Goal: Task Accomplishment & Management: Manage account settings

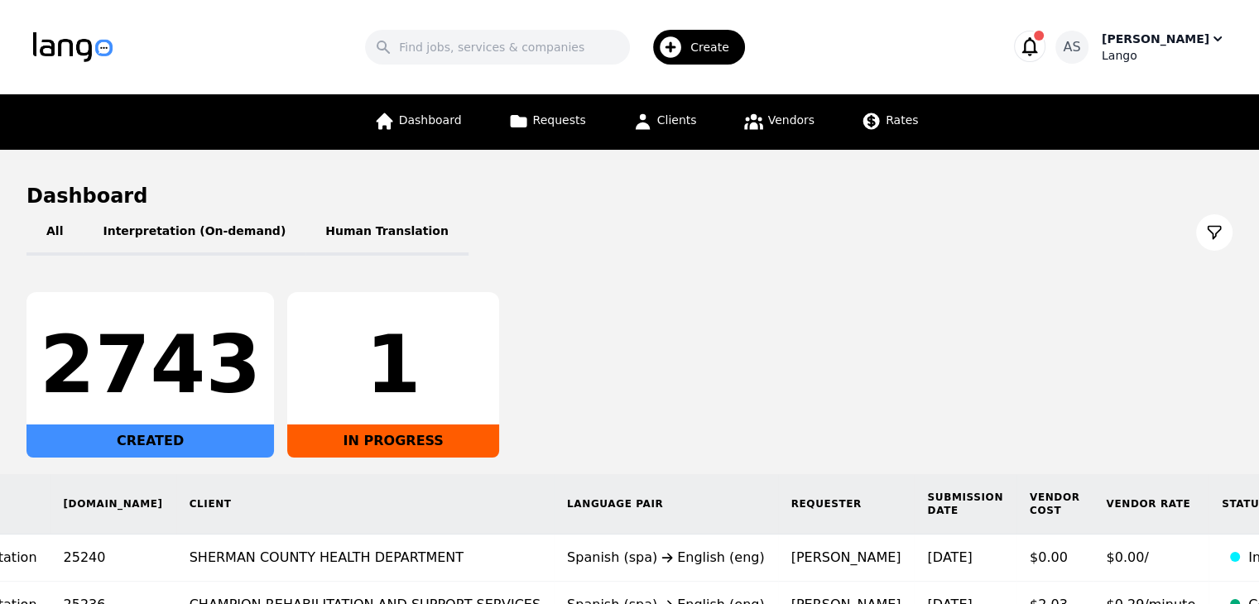
click at [1129, 56] on div "Lango" at bounding box center [1163, 55] width 124 height 17
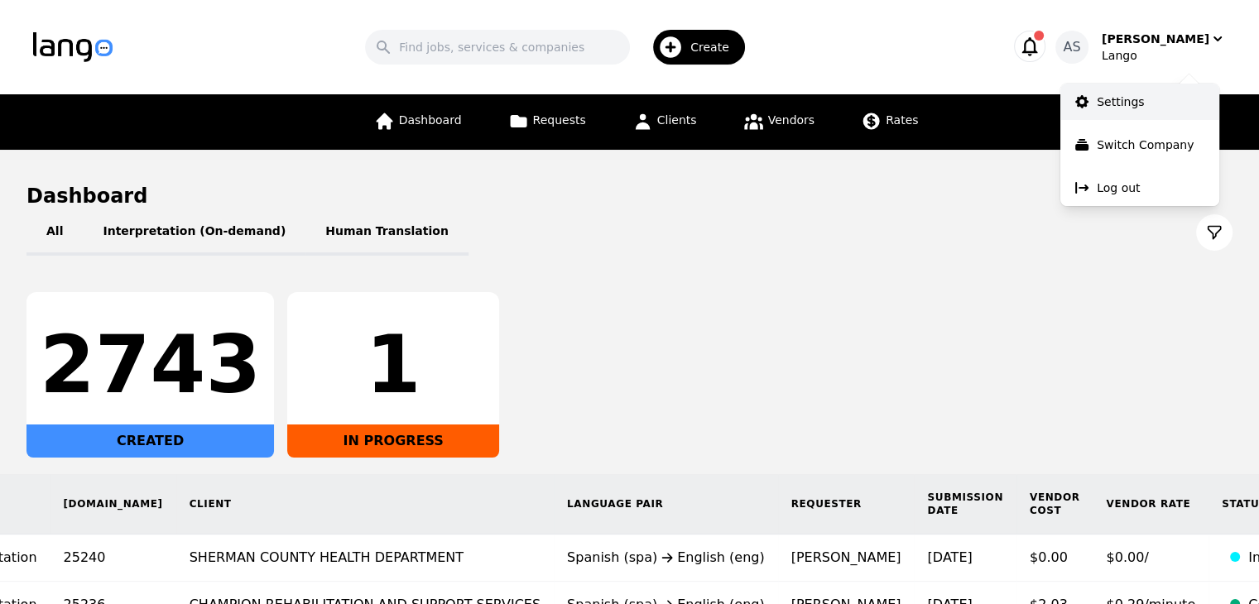
click at [1134, 111] on link "Settings" at bounding box center [1139, 102] width 159 height 36
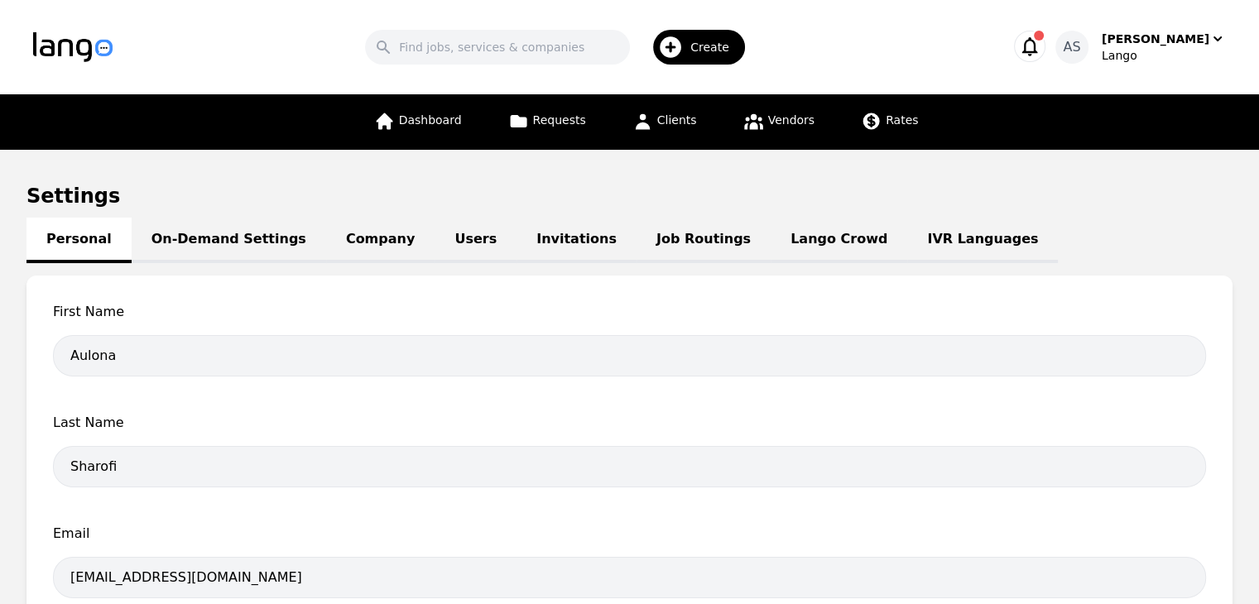
click at [636, 242] on link "Job Routings" at bounding box center [703, 241] width 134 height 46
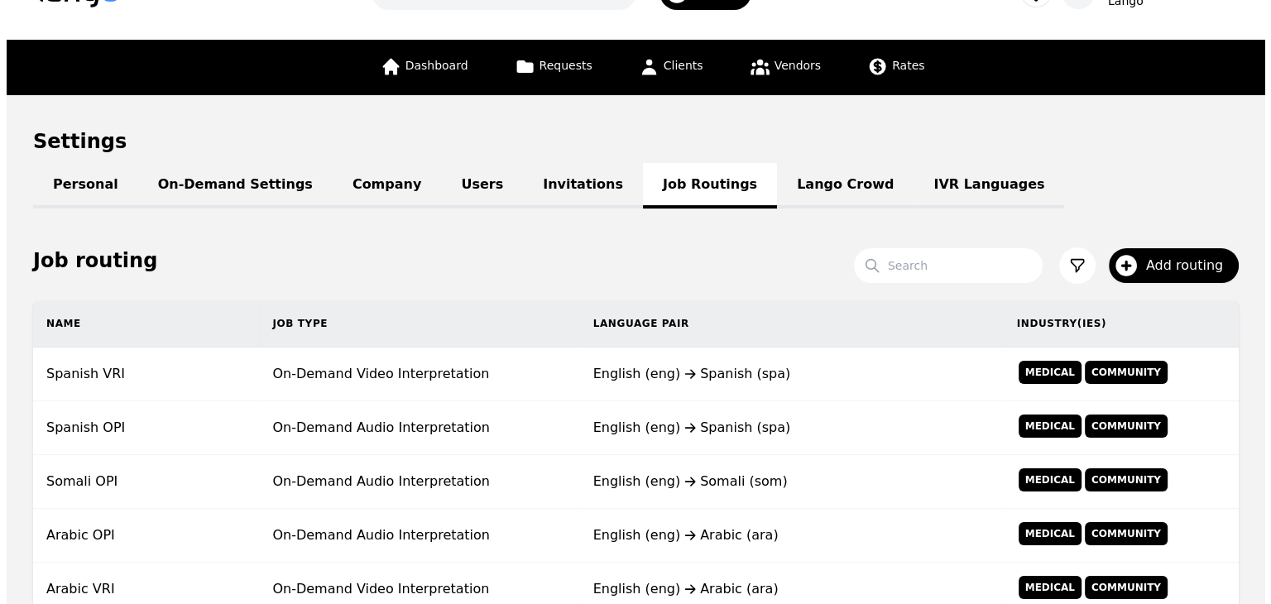
scroll to position [83, 0]
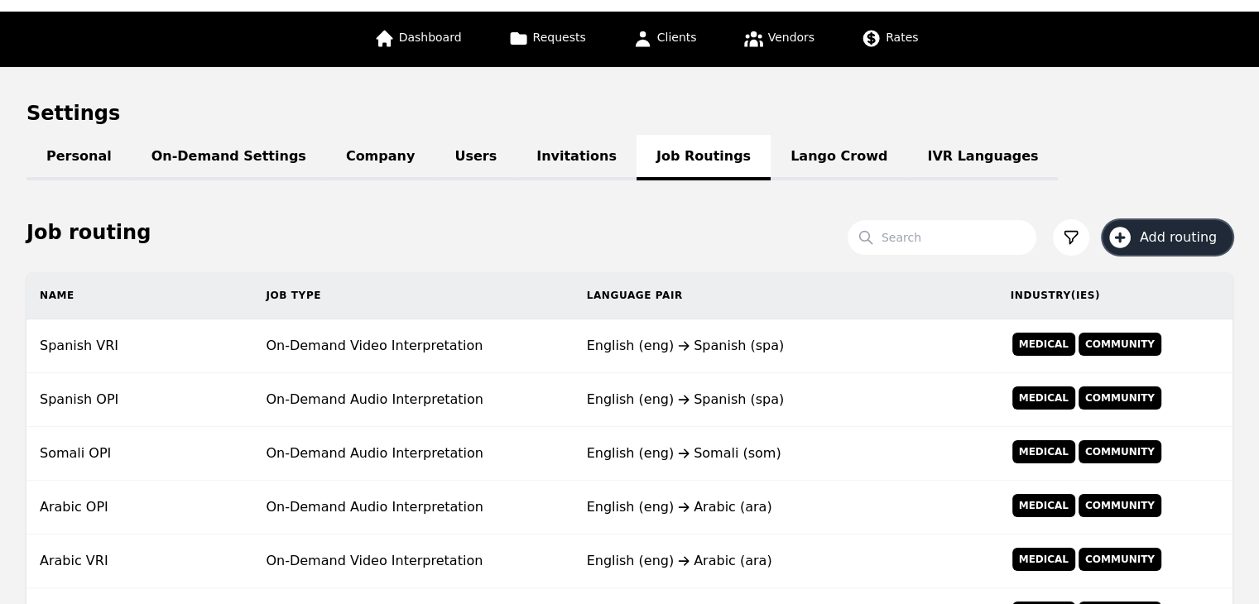
click at [1180, 231] on span "Add routing" at bounding box center [1183, 238] width 89 height 20
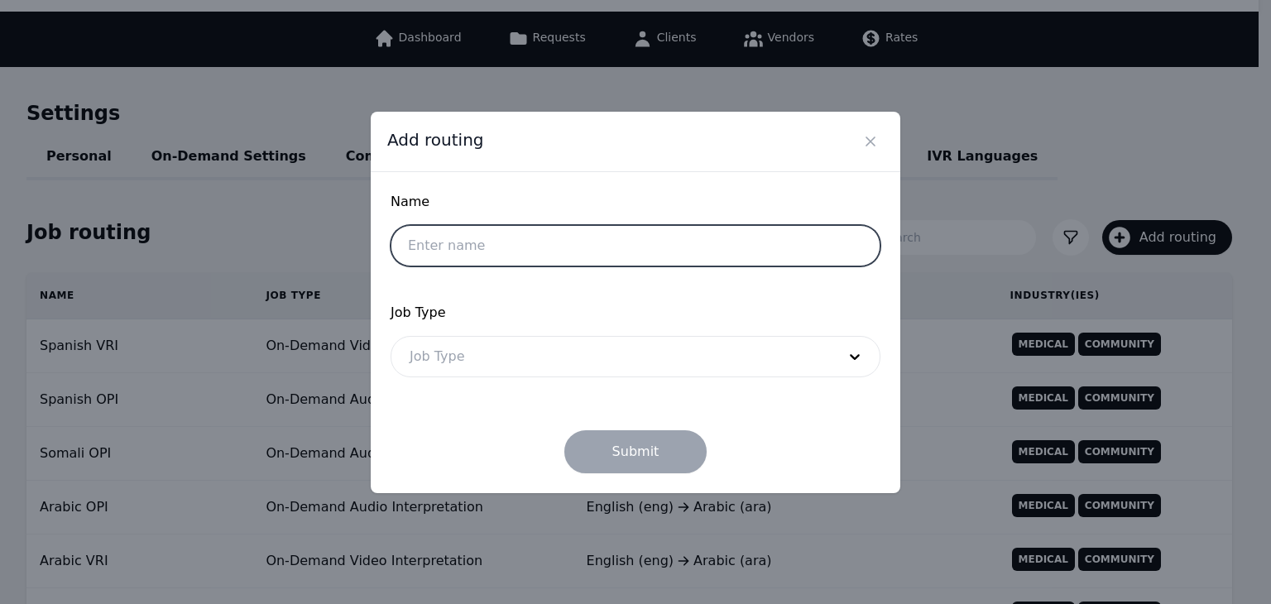
click at [488, 261] on input "text" at bounding box center [636, 245] width 490 height 41
type input "Uzbek OPI"
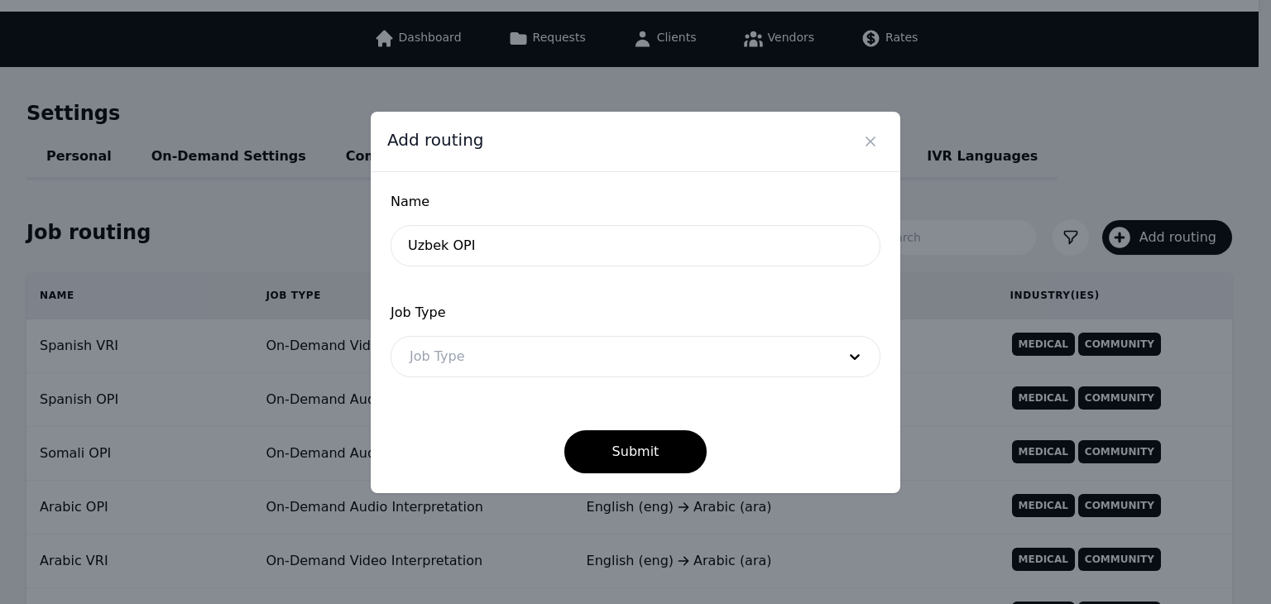
click at [546, 364] on div at bounding box center [610, 357] width 439 height 40
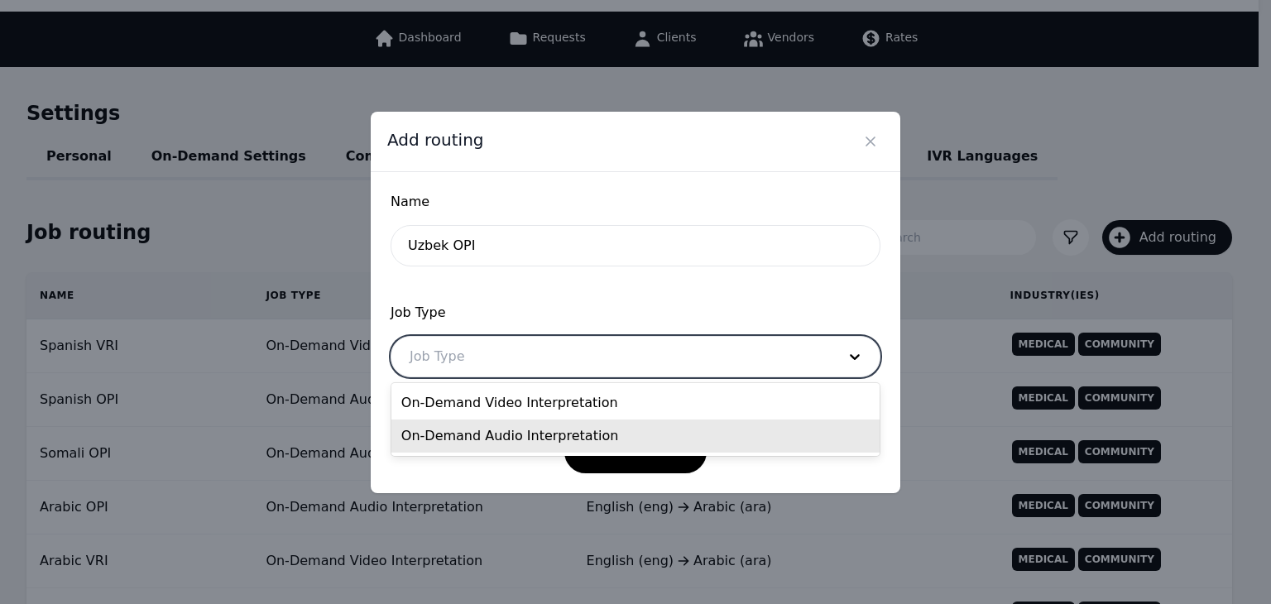
click at [615, 432] on div "On-Demand Audio Interpretation" at bounding box center [635, 436] width 488 height 33
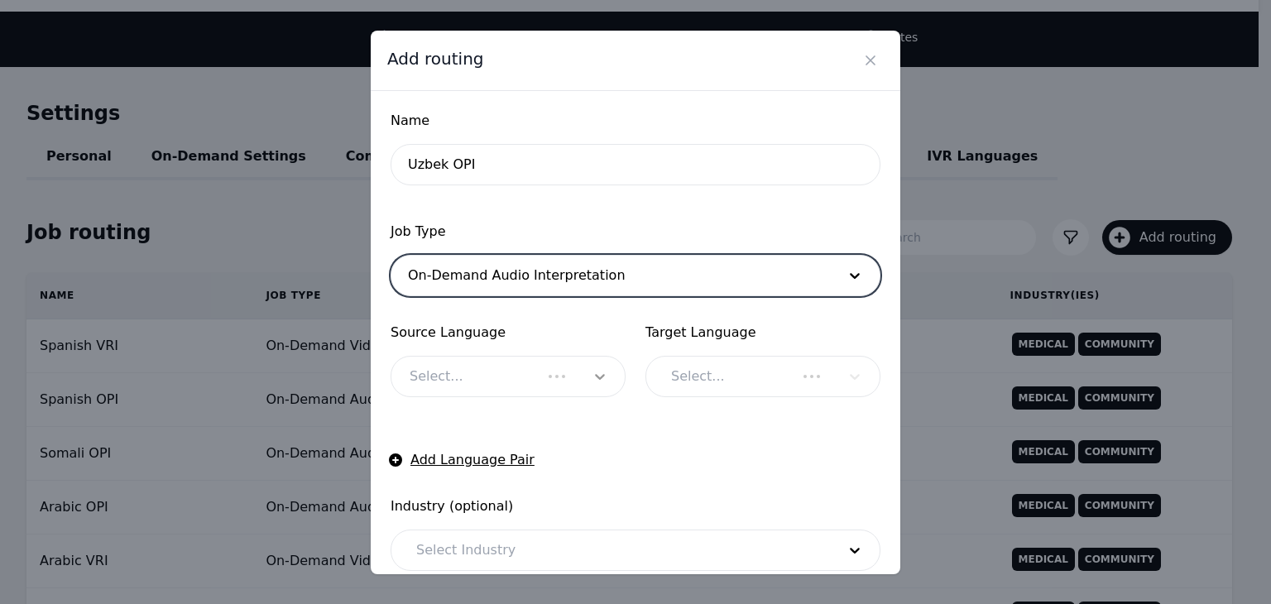
checkbox input "true"
click at [575, 358] on div at bounding box center [600, 377] width 50 height 40
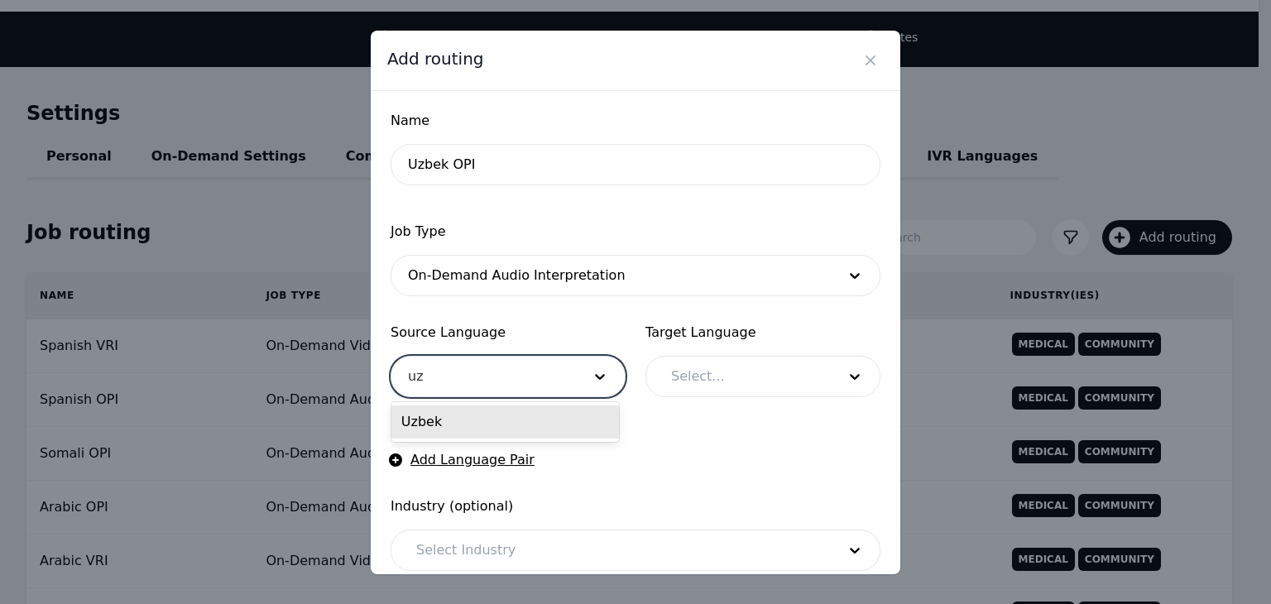
type input "u"
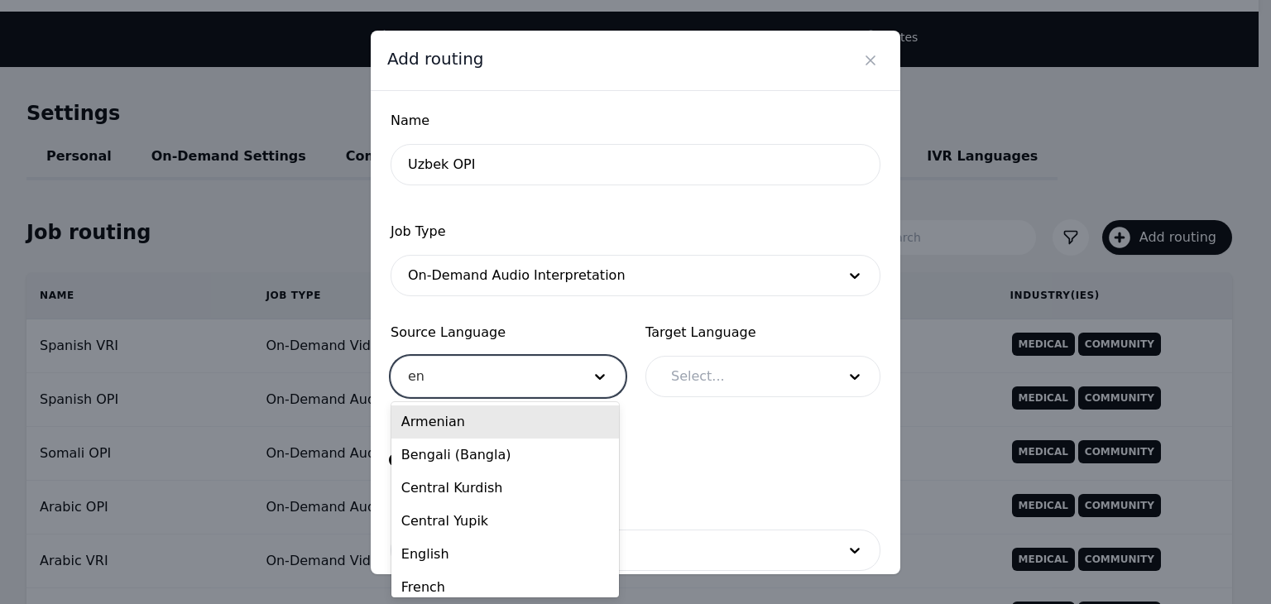
type input "eng"
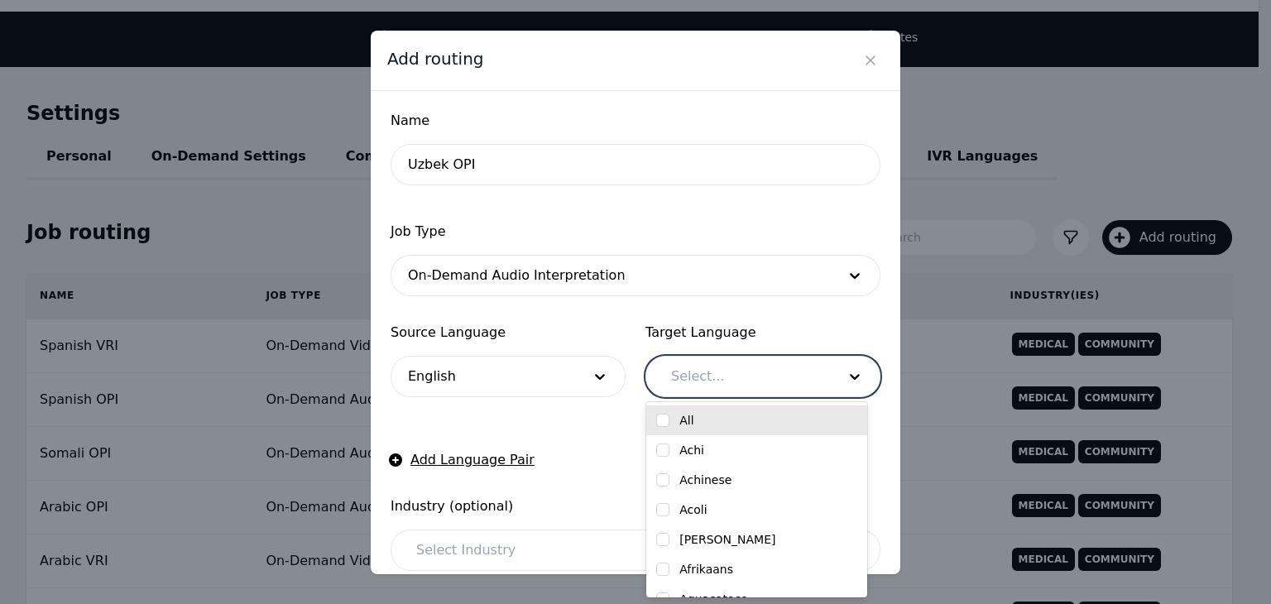
click at [790, 367] on div at bounding box center [741, 377] width 177 height 40
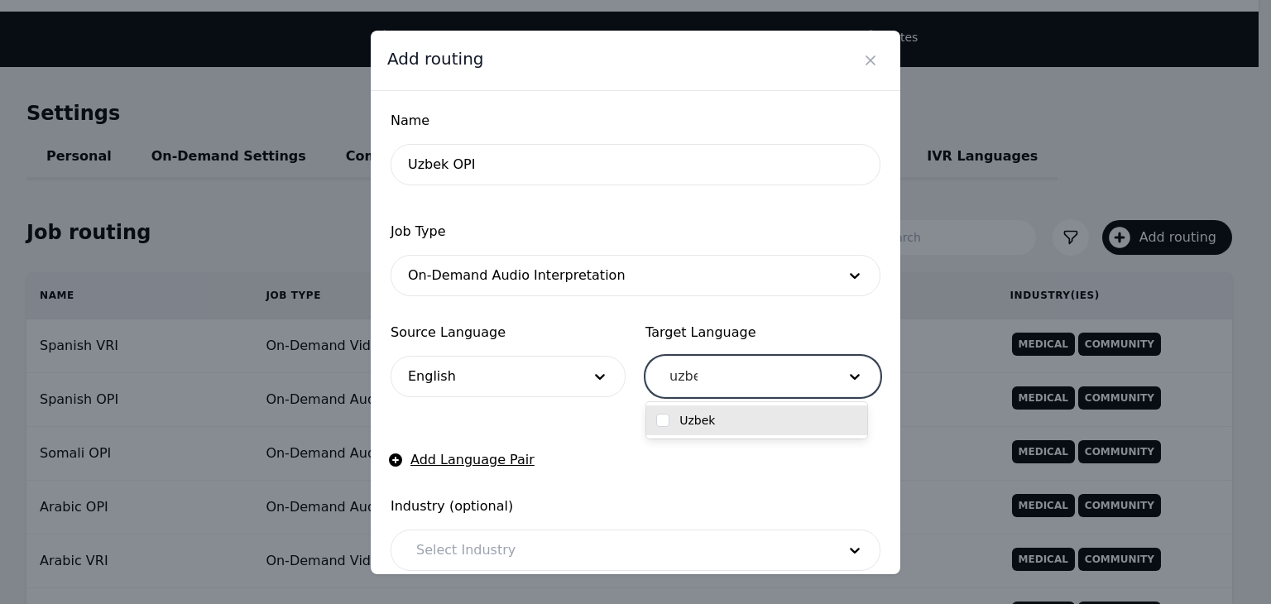
type input "uzbek"
click at [773, 419] on div "Uzbek" at bounding box center [756, 420] width 201 height 17
checkbox input "true"
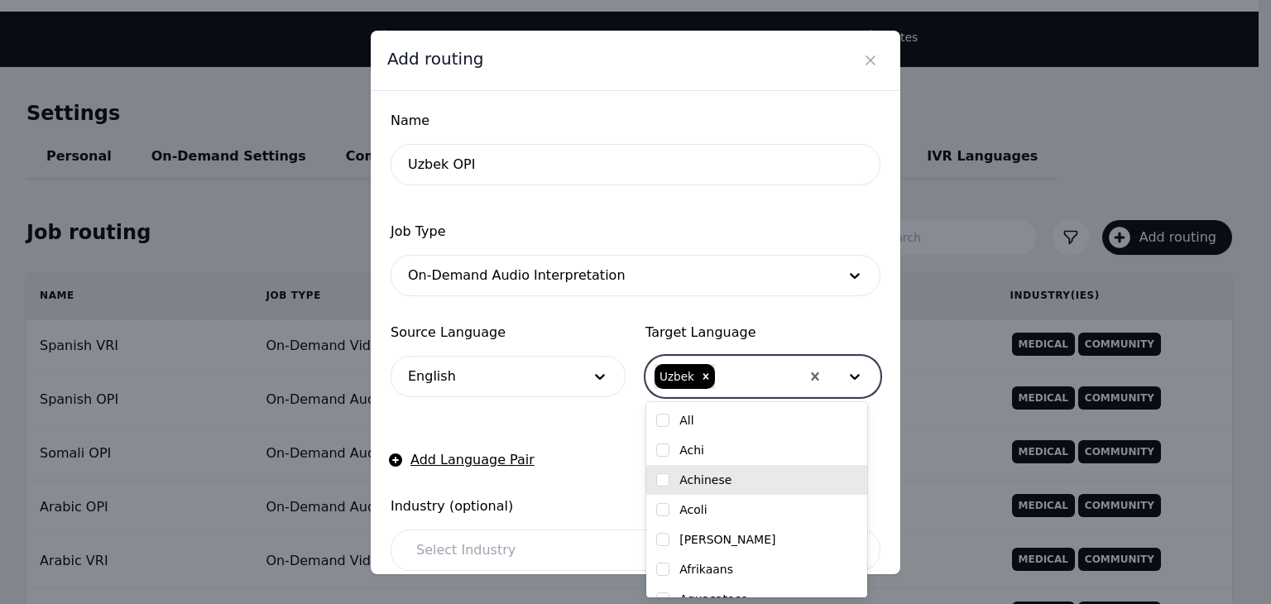
click at [588, 460] on form "Name [PERSON_NAME] OPI Job Type On-Demand Audio Interpretation Source Language …" at bounding box center [636, 435] width 490 height 649
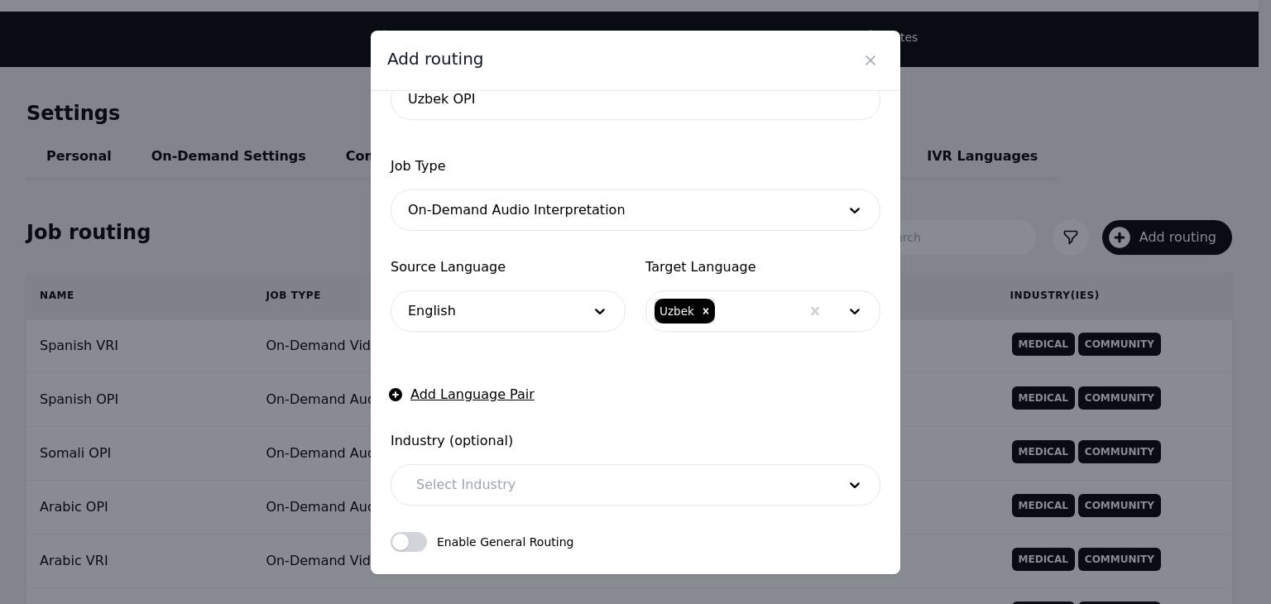
scroll to position [165, 0]
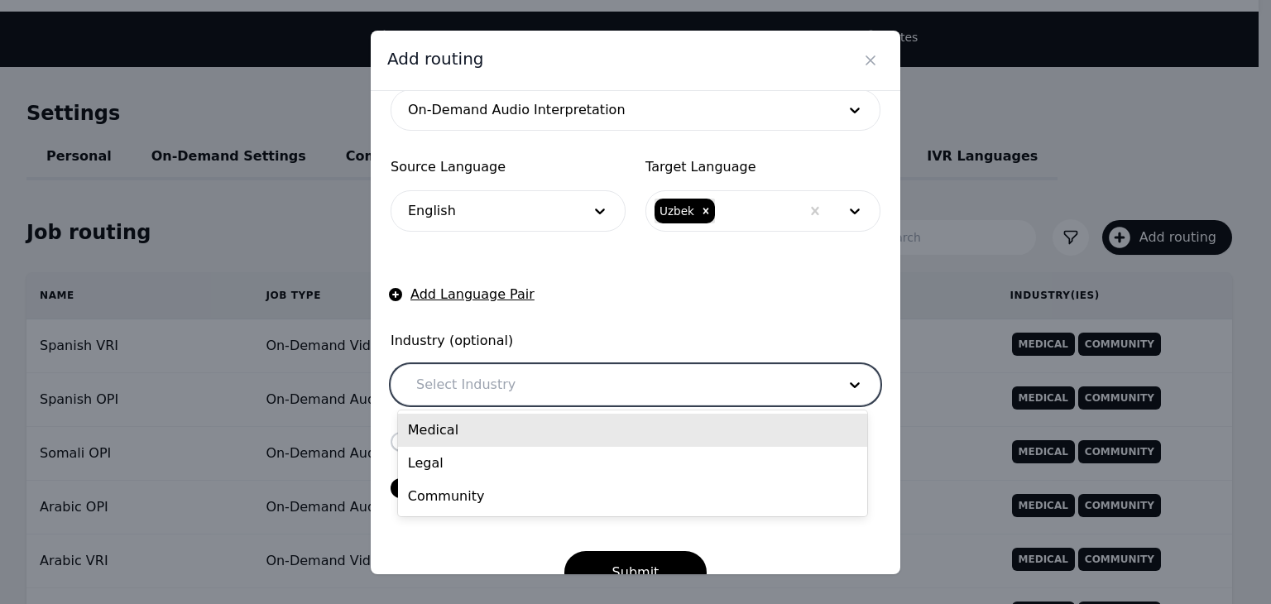
click at [541, 388] on div at bounding box center [614, 385] width 432 height 40
click at [468, 435] on div "Medical" at bounding box center [632, 430] width 469 height 33
click at [511, 399] on div at bounding box center [635, 385] width 330 height 40
click at [517, 438] on div "Legal" at bounding box center [632, 430] width 469 height 33
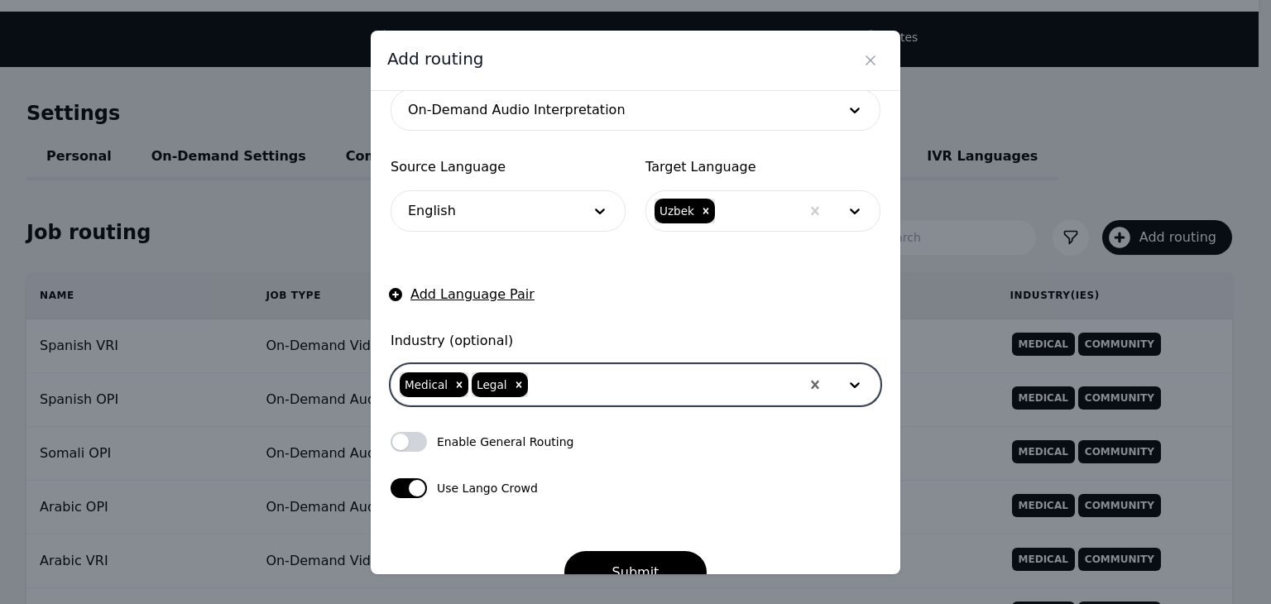
click at [566, 388] on div at bounding box center [665, 385] width 271 height 40
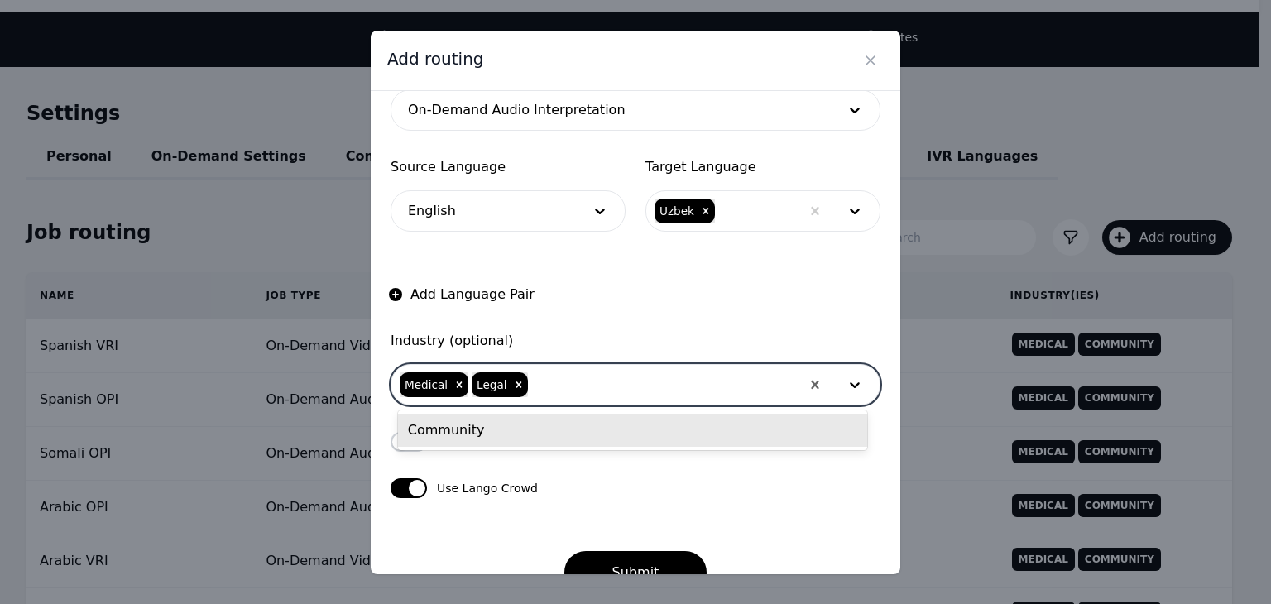
click at [573, 415] on div "Community" at bounding box center [632, 430] width 469 height 33
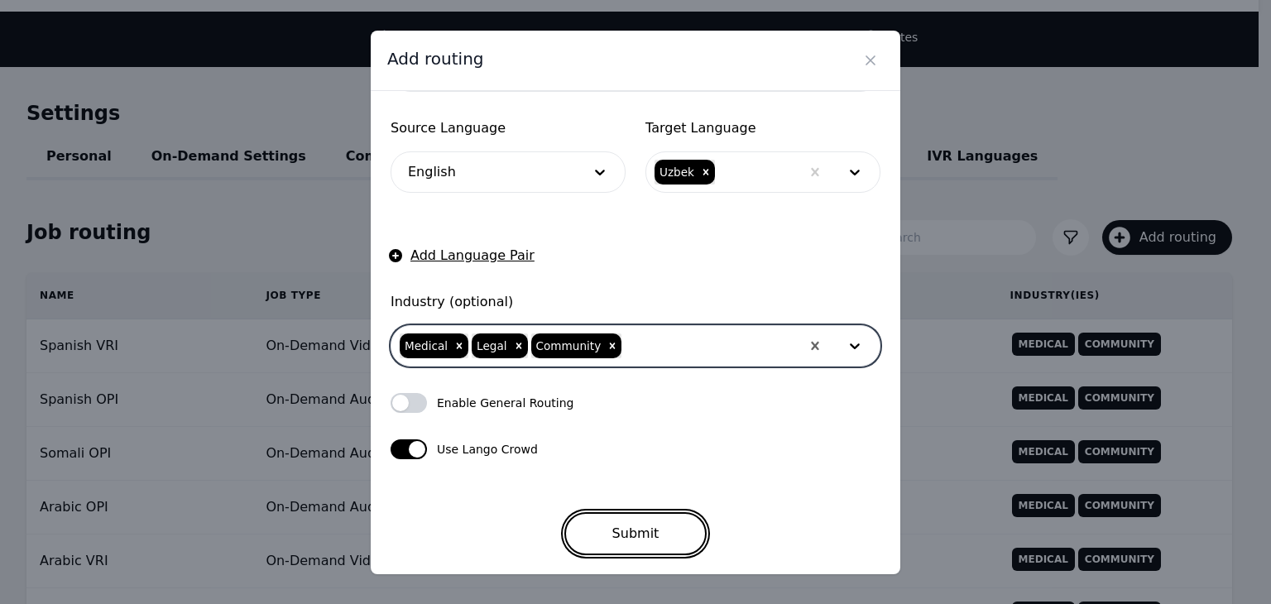
click at [633, 517] on button "Submit" at bounding box center [635, 533] width 143 height 43
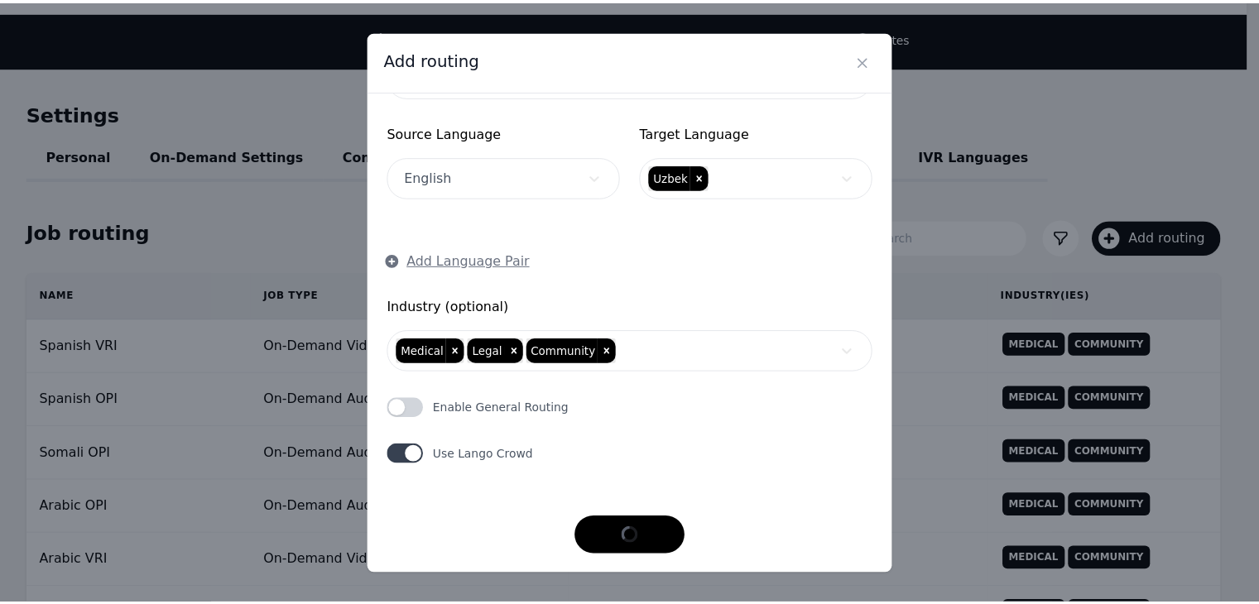
scroll to position [204, 0]
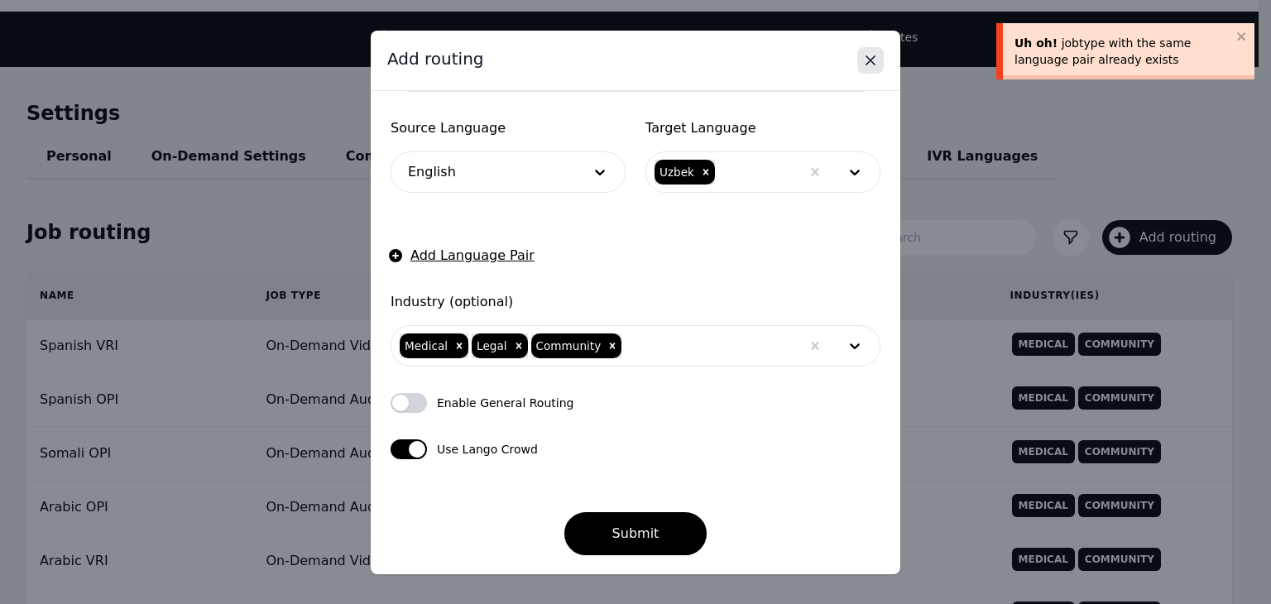
click at [874, 63] on icon "Close" at bounding box center [870, 60] width 8 height 8
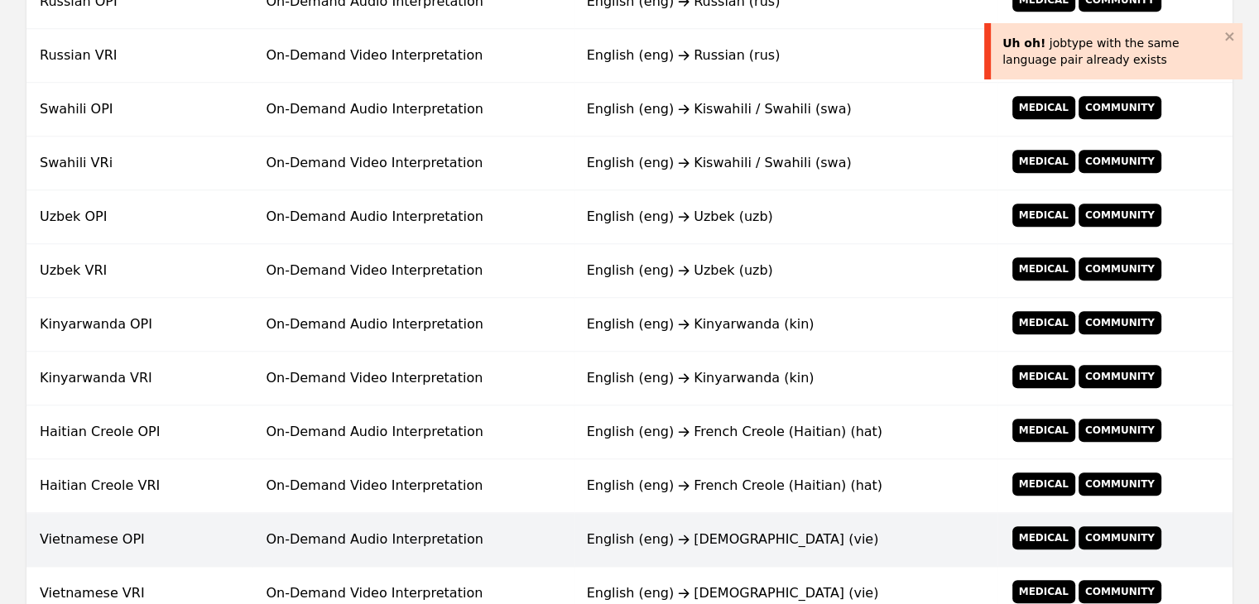
scroll to position [1327, 0]
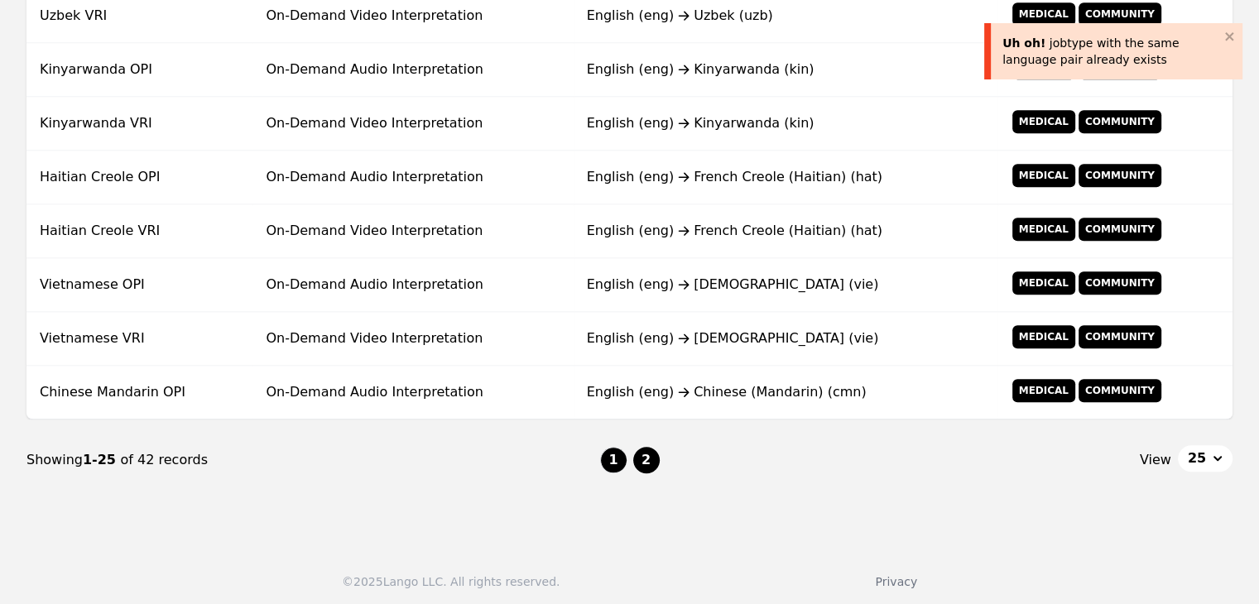
click at [649, 448] on button "2" at bounding box center [646, 460] width 26 height 26
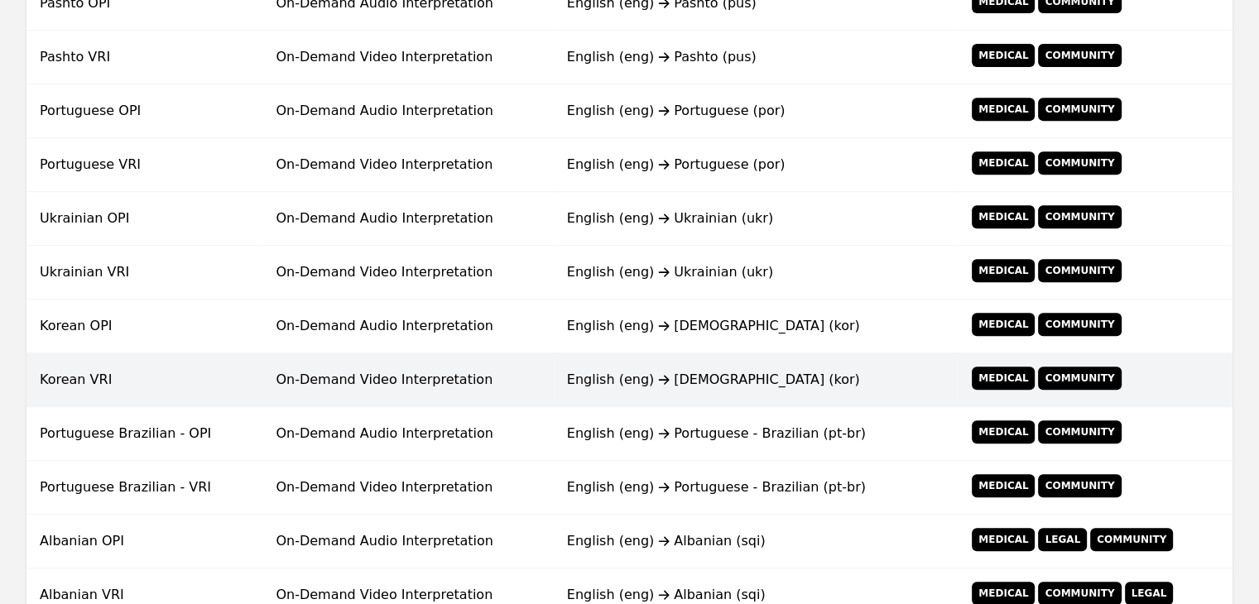
scroll to position [815, 0]
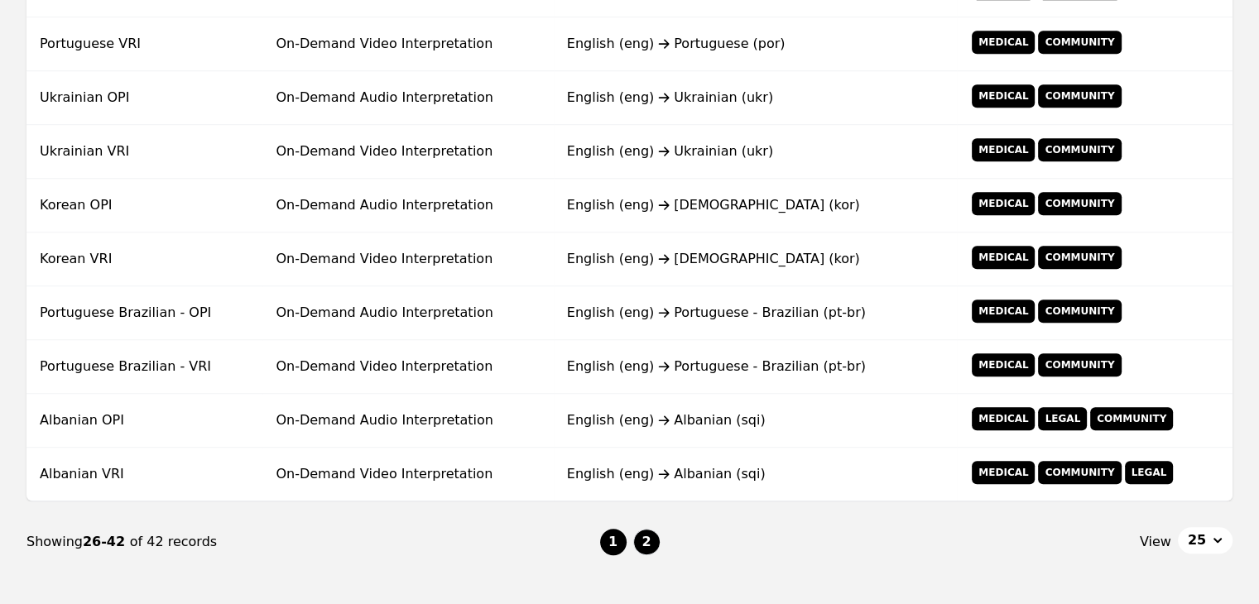
click at [619, 540] on button "1" at bounding box center [613, 542] width 26 height 26
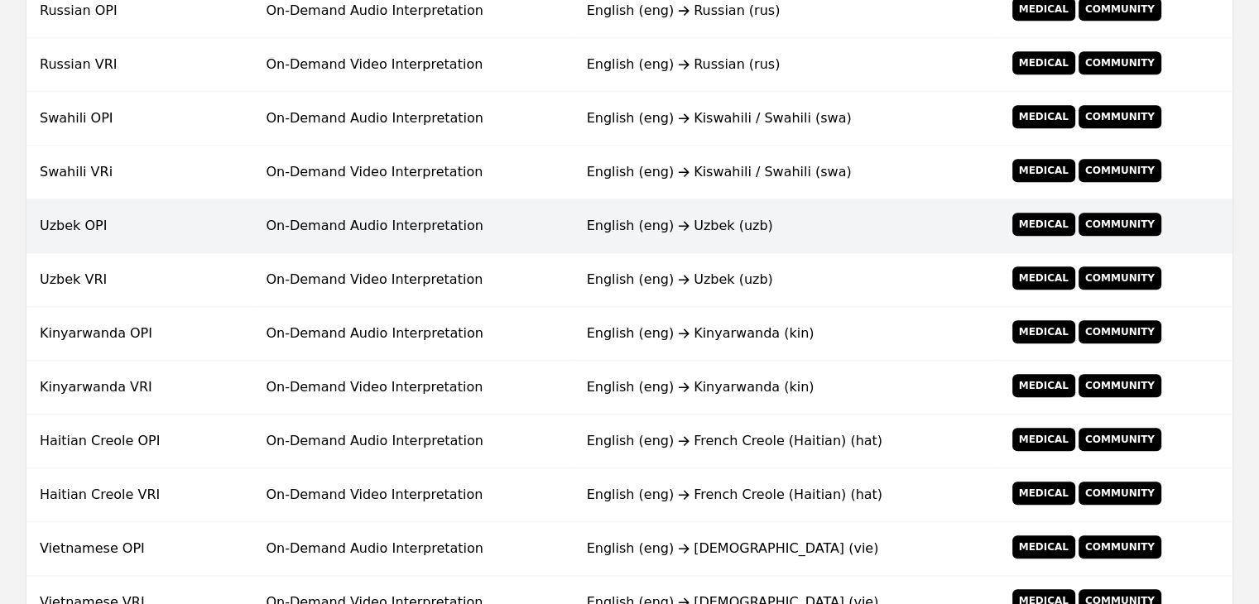
click at [379, 235] on td "On-Demand Audio Interpretation" at bounding box center [412, 226] width 320 height 54
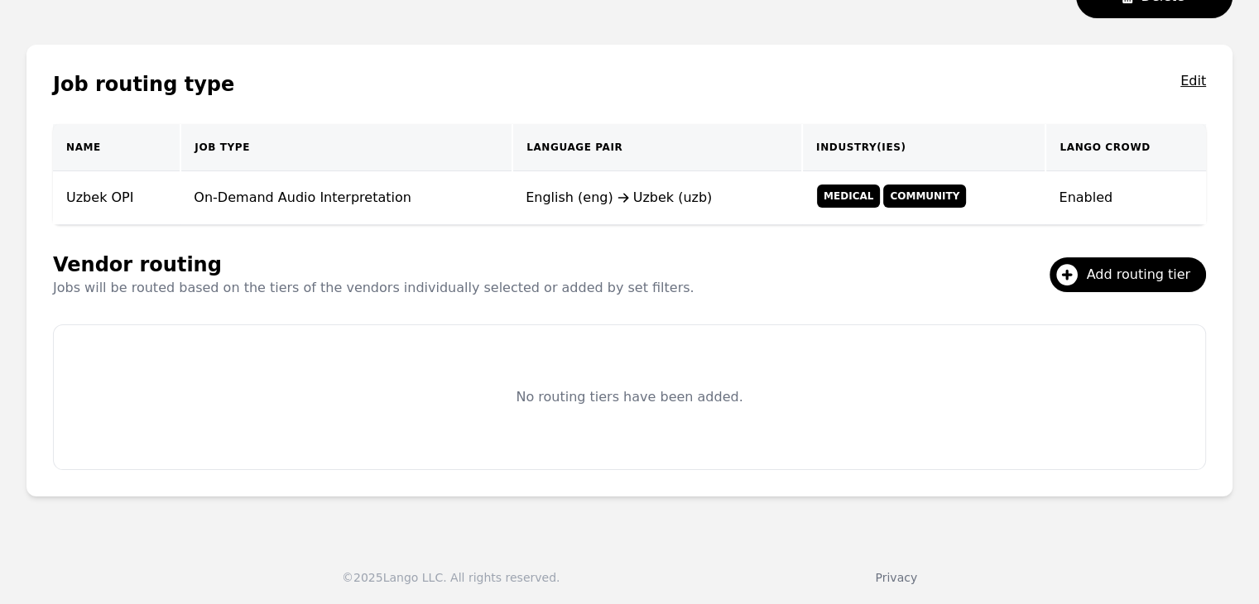
scroll to position [319, 0]
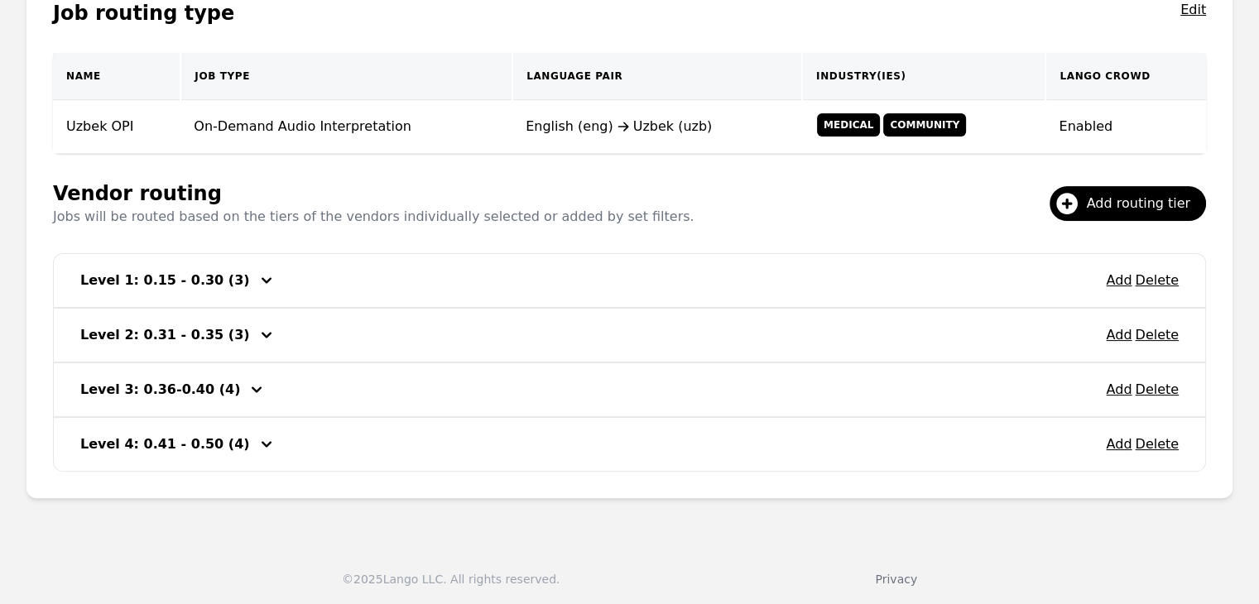
click at [257, 281] on icon "button" at bounding box center [267, 281] width 20 height 20
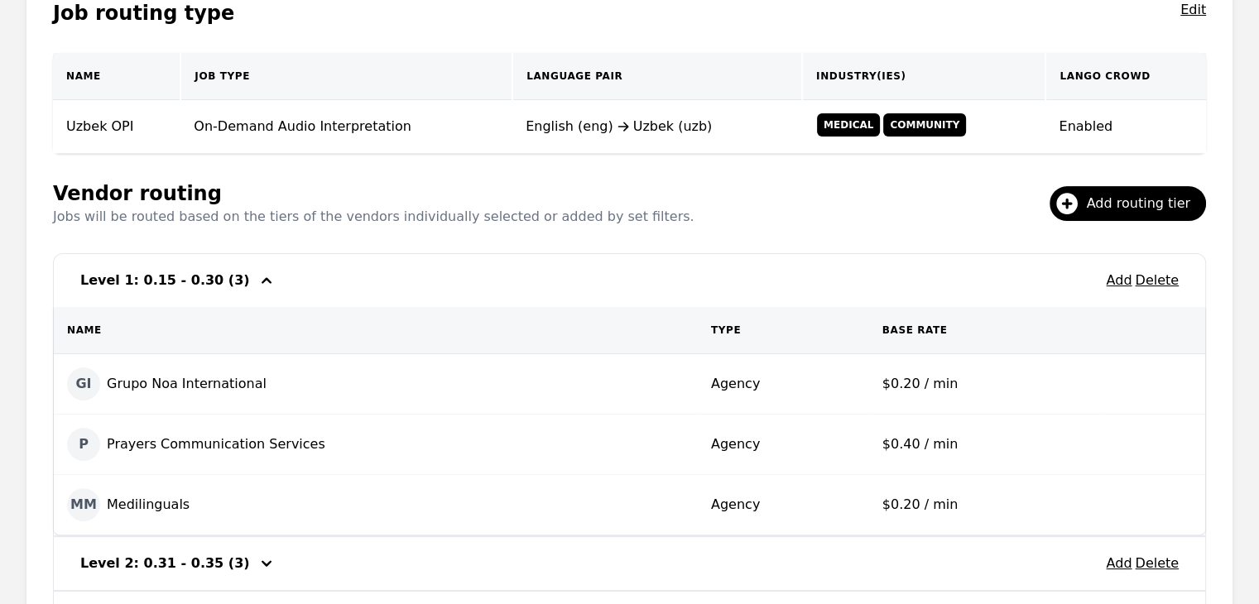
scroll to position [546, 0]
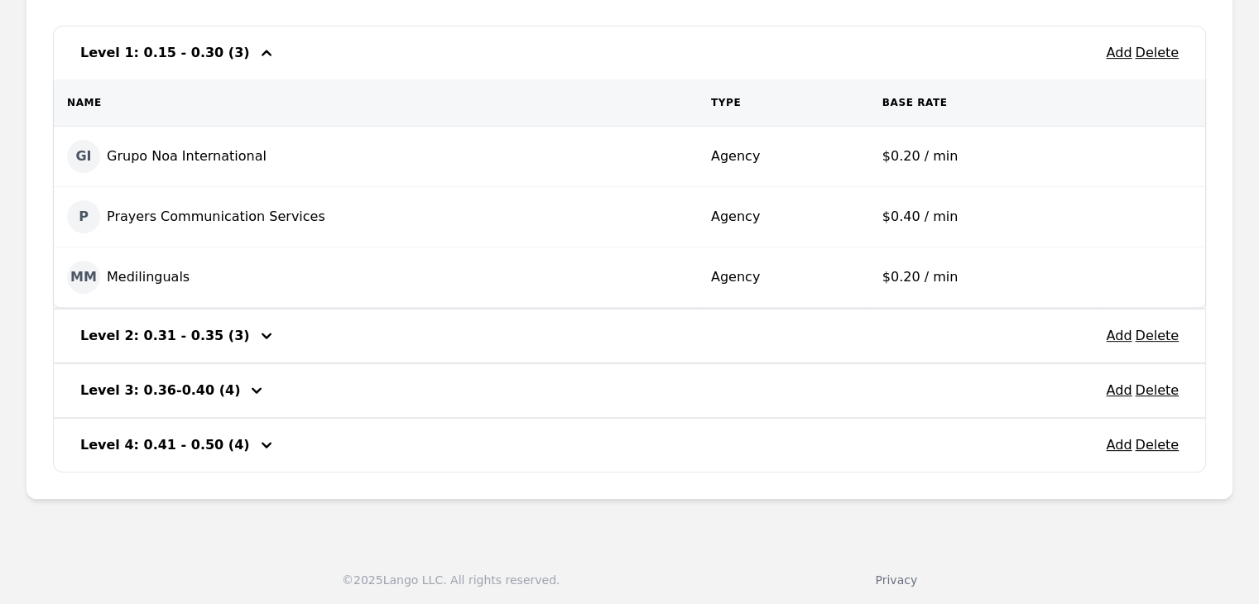
click at [257, 54] on icon "button" at bounding box center [267, 53] width 20 height 20
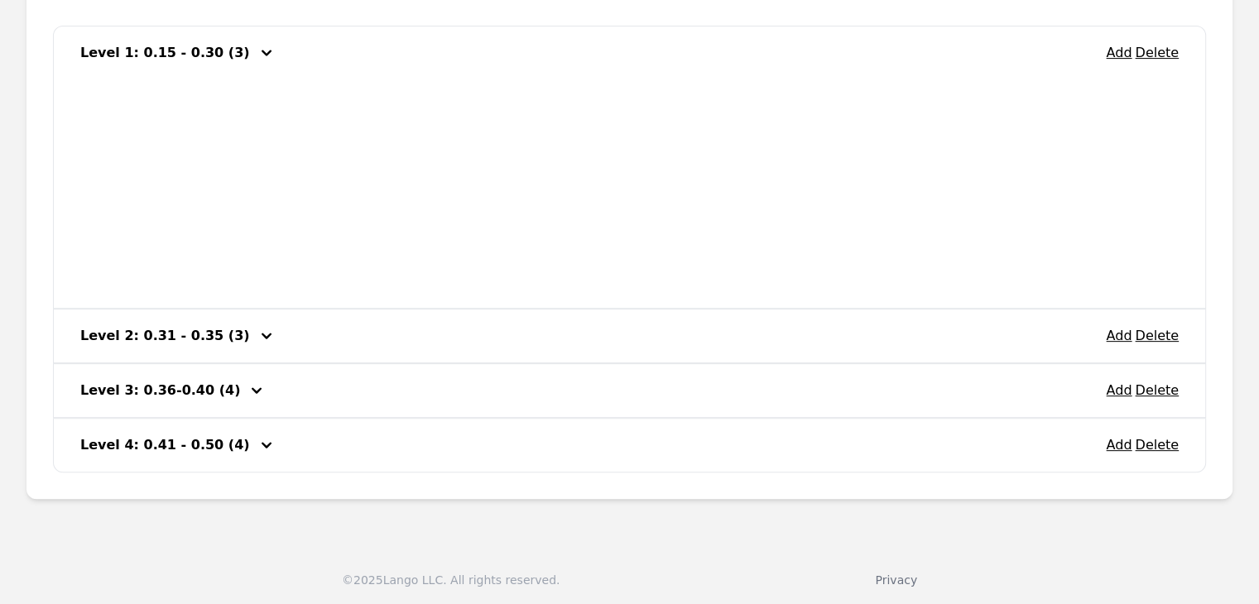
scroll to position [319, 0]
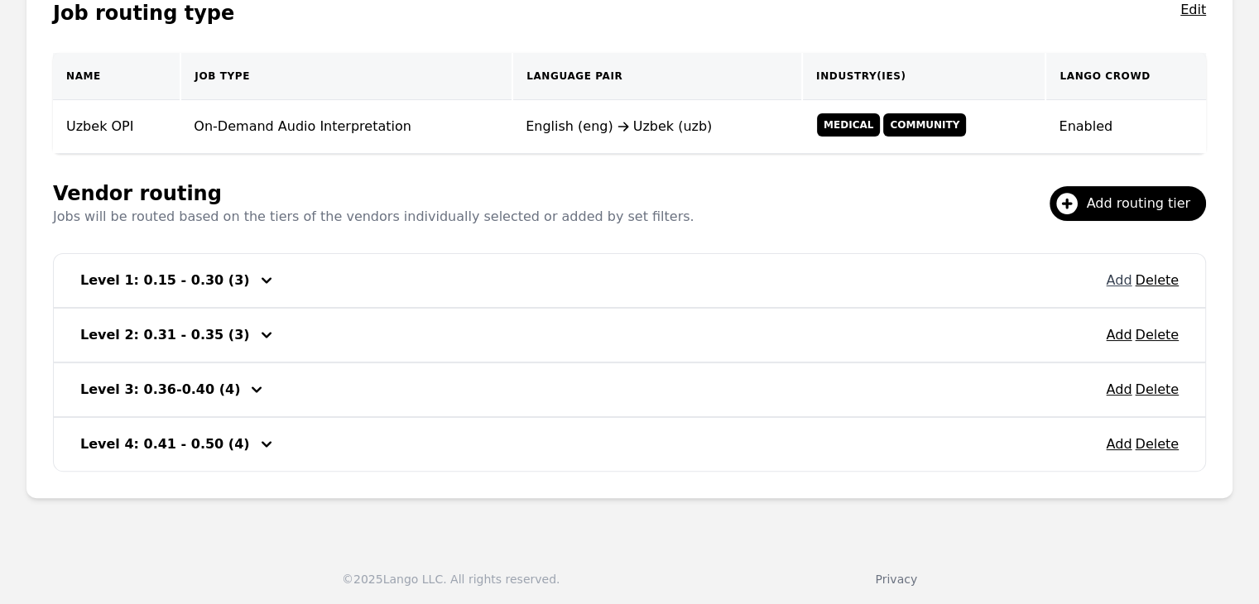
click at [1116, 285] on button "Add" at bounding box center [1118, 281] width 26 height 20
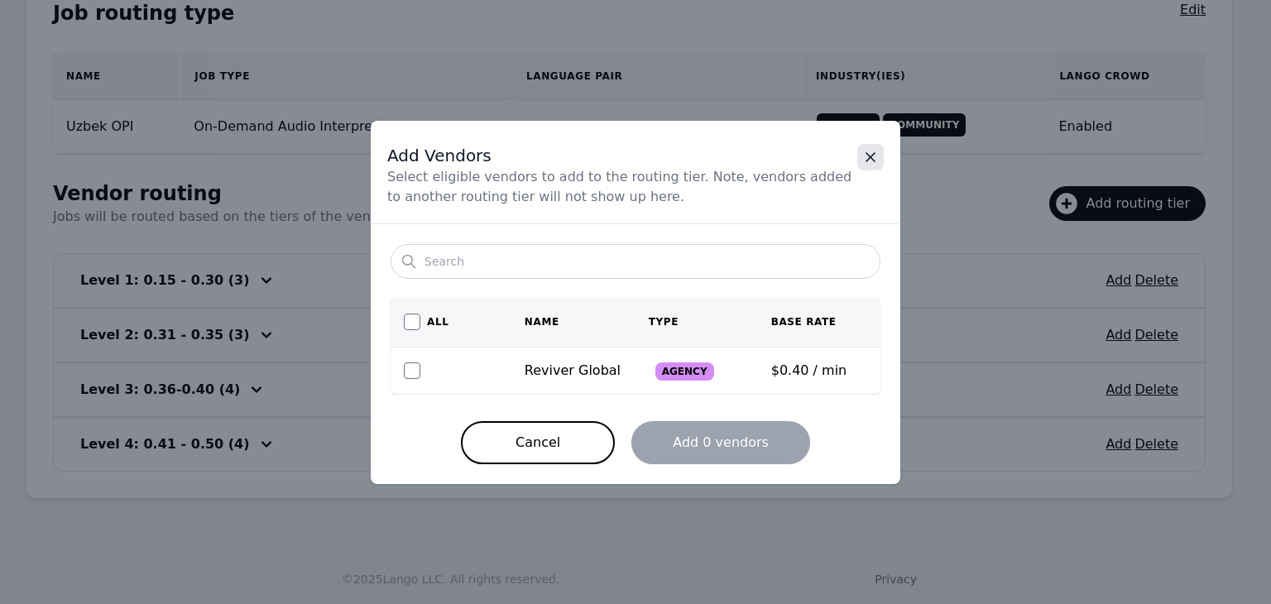
click at [877, 160] on icon "Close" at bounding box center [870, 157] width 17 height 17
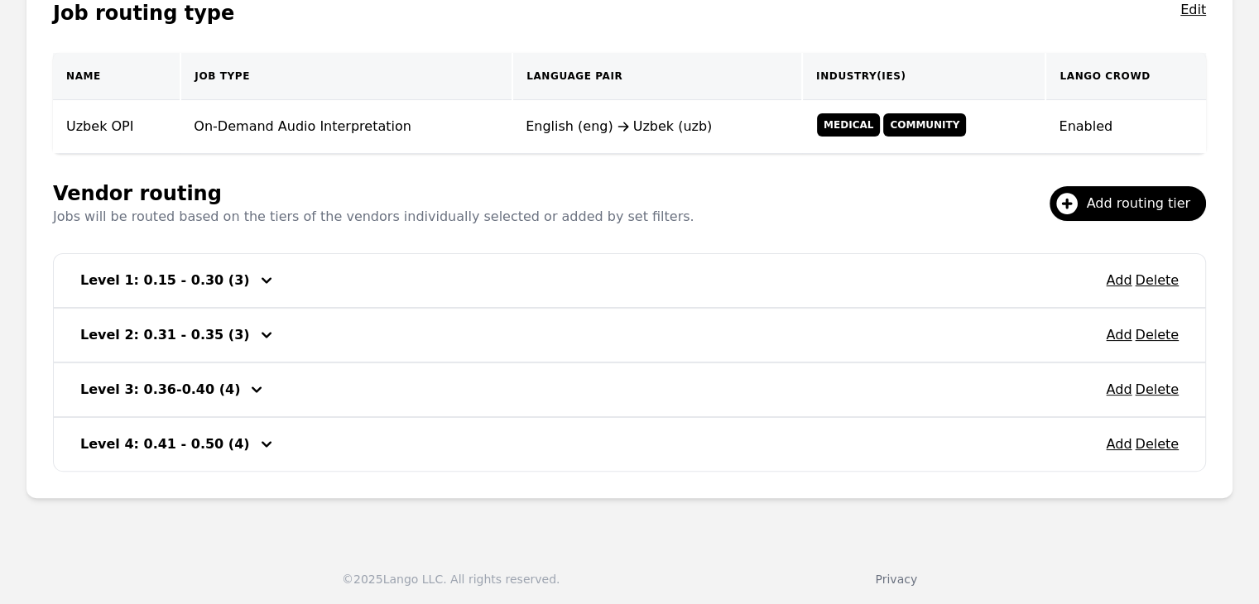
click at [257, 338] on icon "button" at bounding box center [267, 335] width 20 height 20
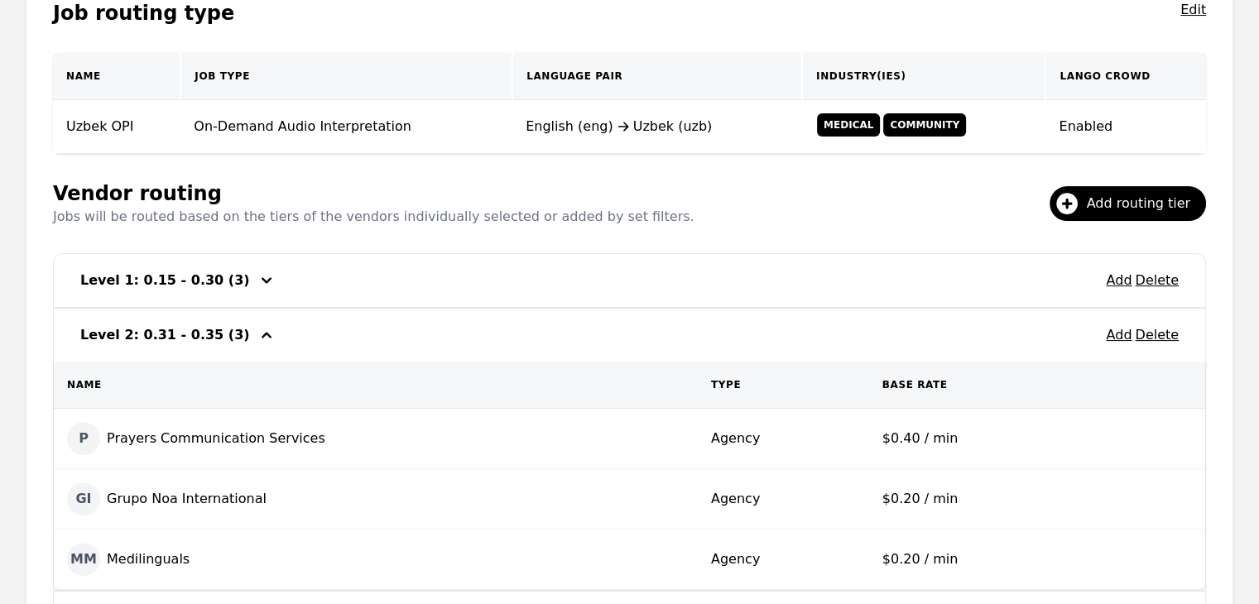
scroll to position [401, 0]
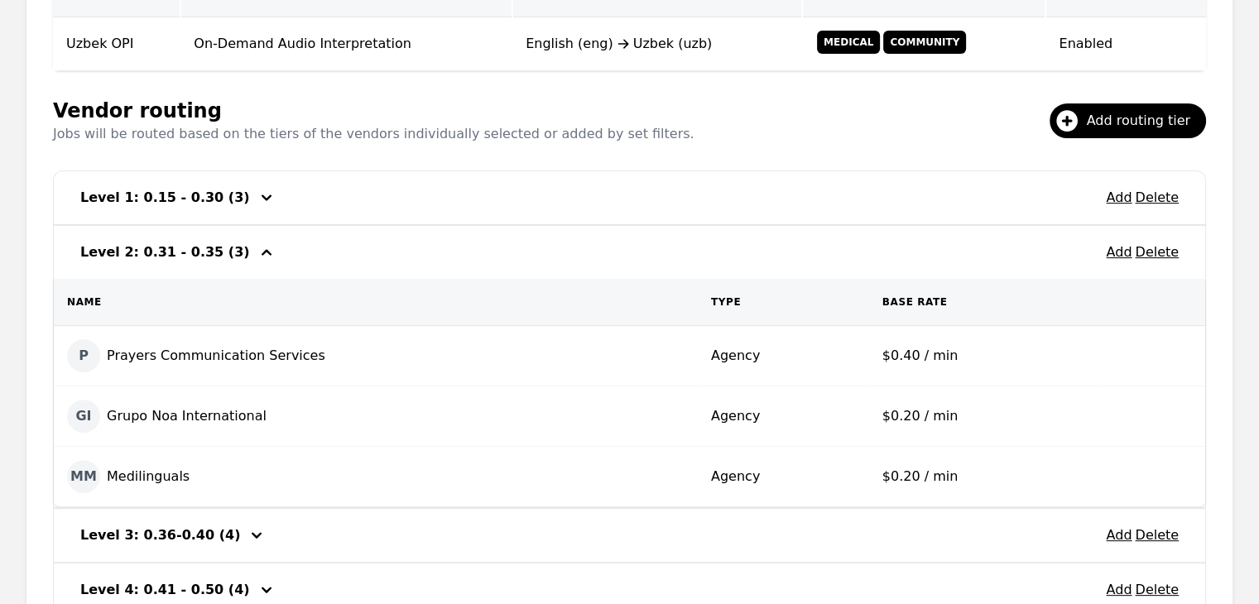
click at [257, 253] on icon "button" at bounding box center [267, 252] width 20 height 20
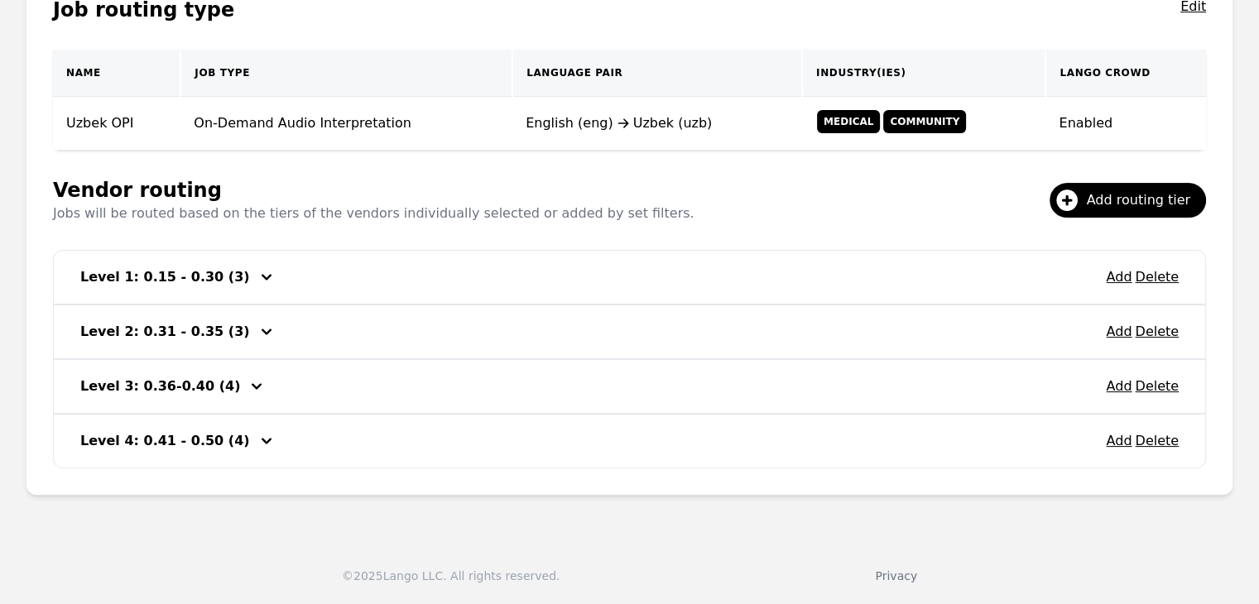
scroll to position [319, 0]
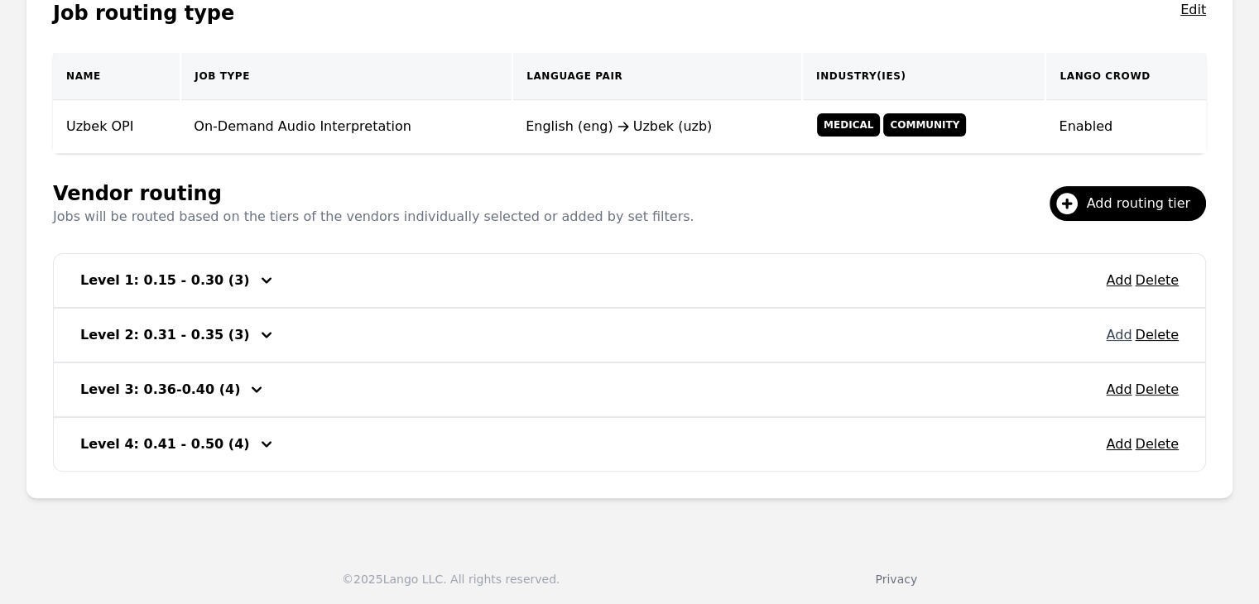
click at [1122, 335] on button "Add" at bounding box center [1118, 335] width 26 height 20
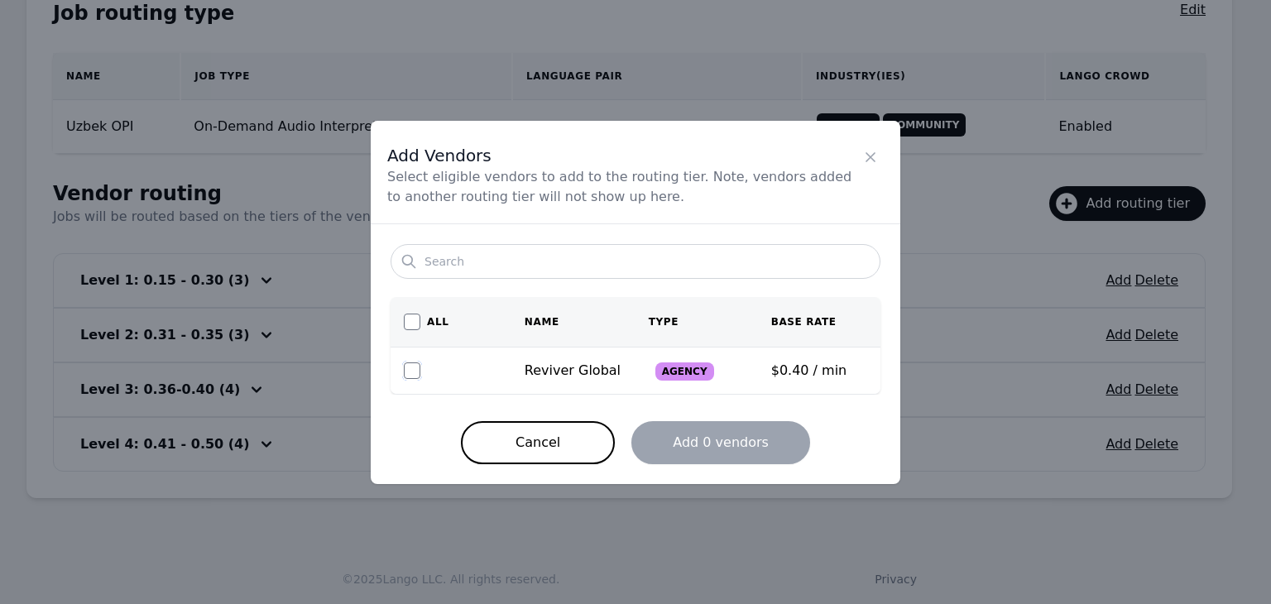
click at [415, 368] on input "checkbox" at bounding box center [412, 370] width 17 height 17
checkbox input "true"
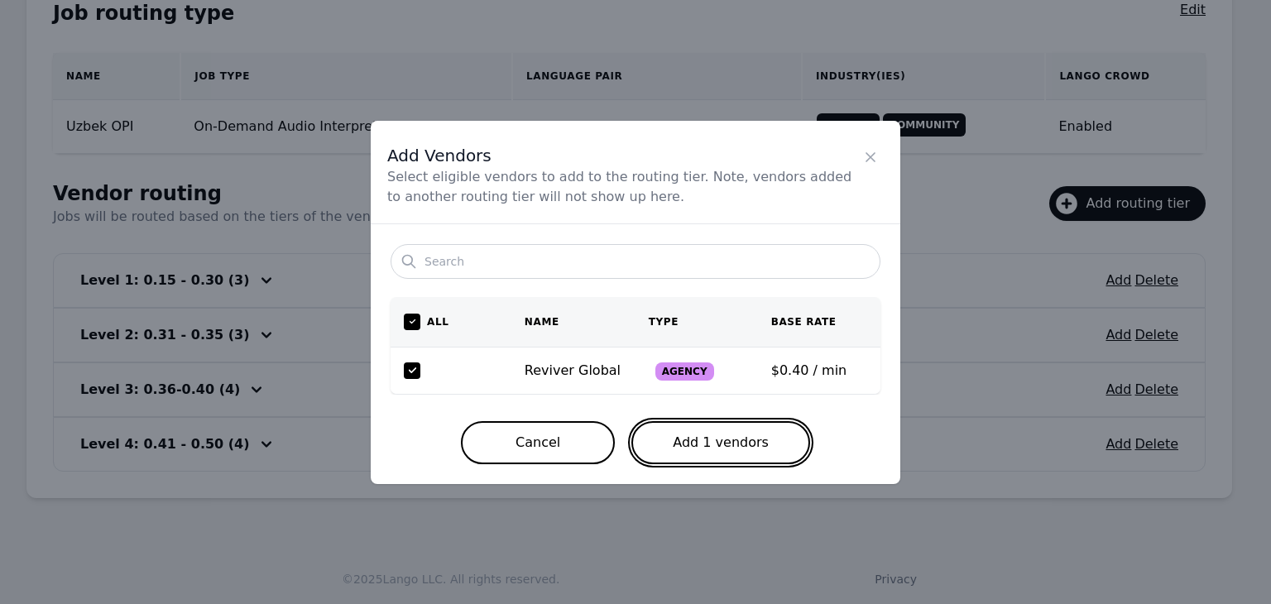
click at [735, 442] on button "Add 1 vendors" at bounding box center [720, 442] width 179 height 43
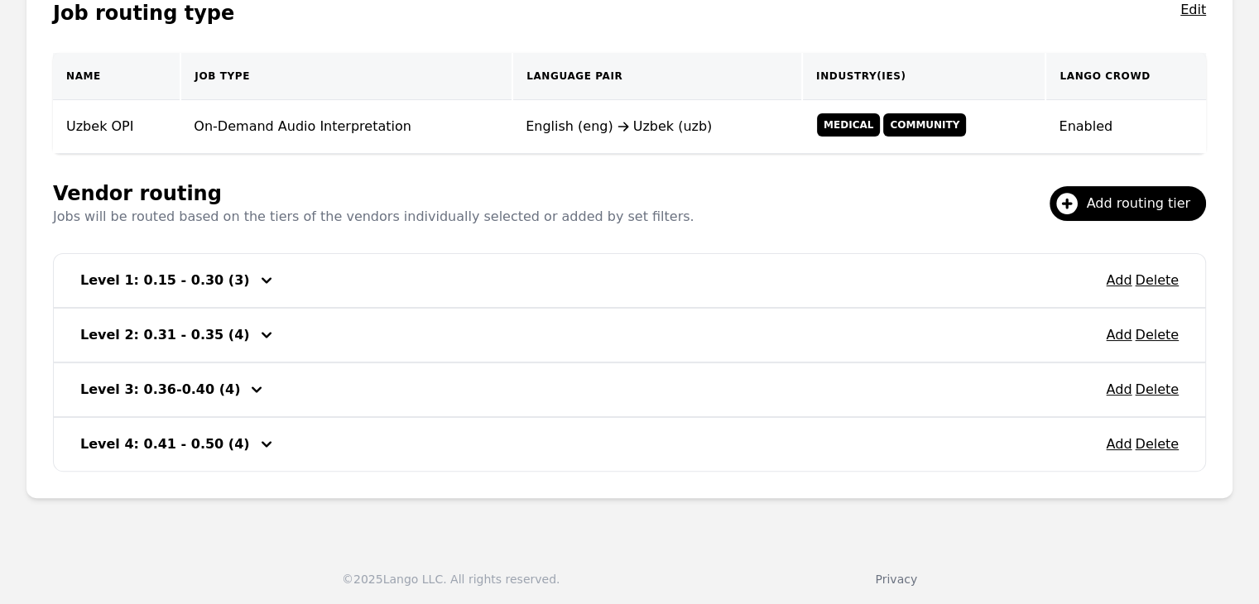
click at [247, 388] on icon "button" at bounding box center [257, 390] width 20 height 20
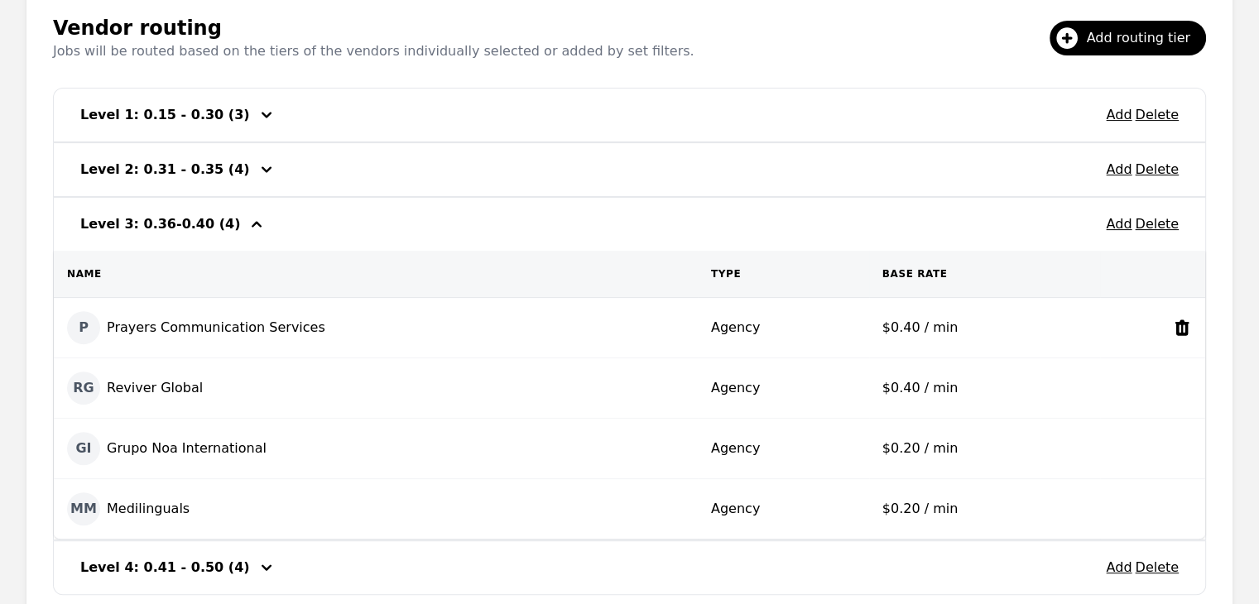
scroll to position [401, 0]
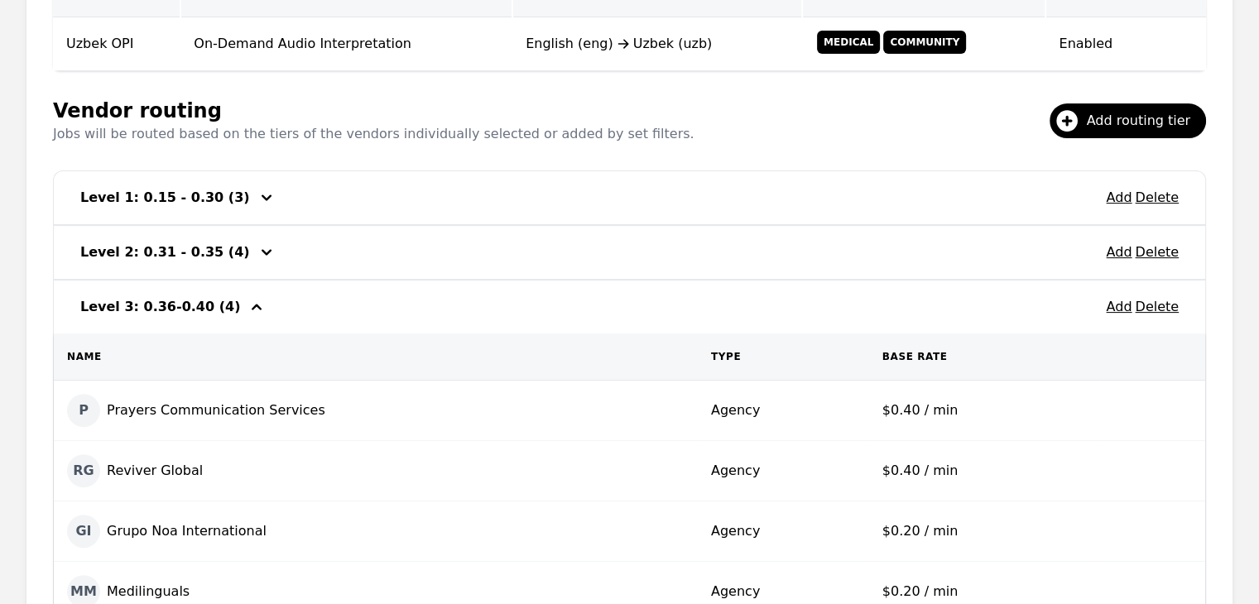
click at [247, 309] on icon "button" at bounding box center [257, 307] width 20 height 20
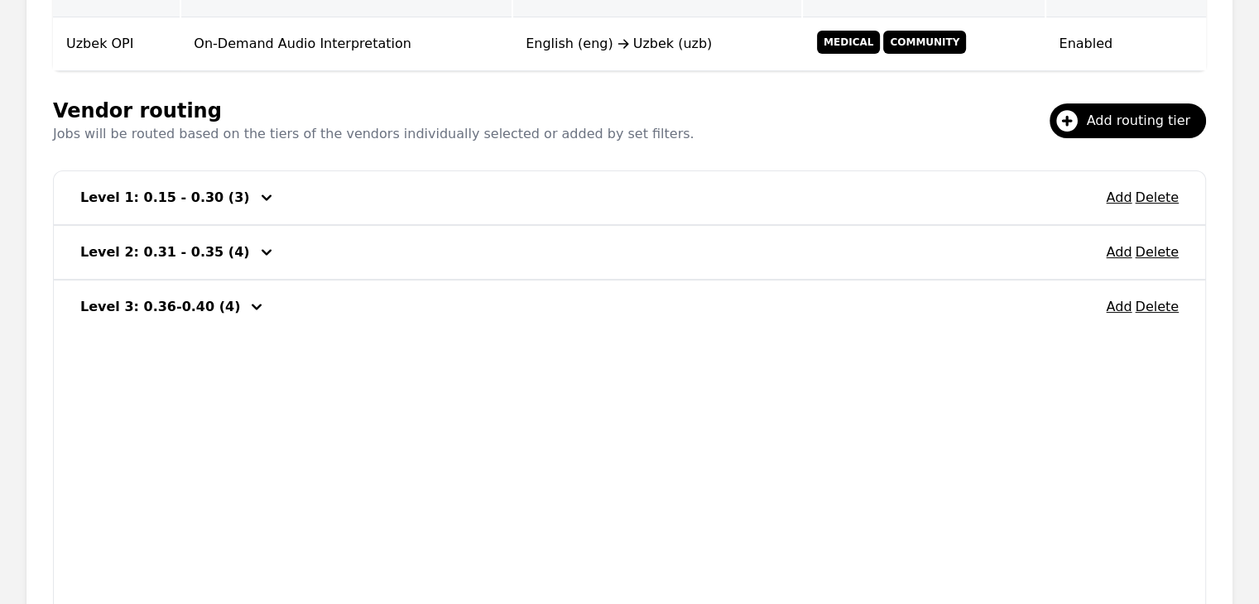
scroll to position [319, 0]
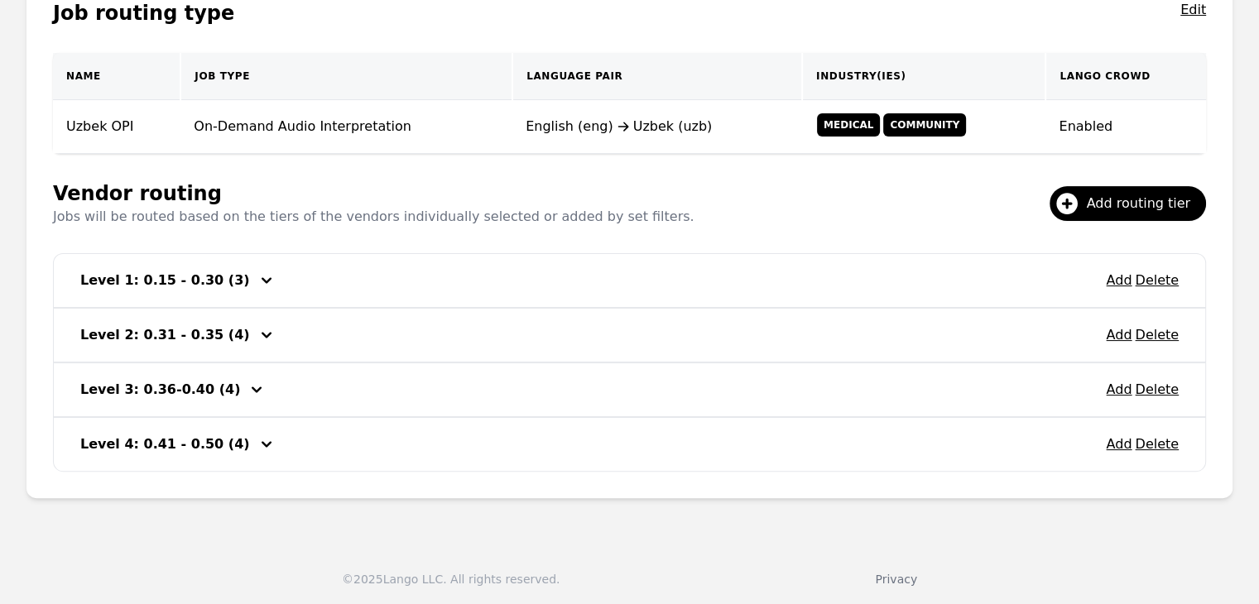
click at [257, 334] on icon "button" at bounding box center [267, 335] width 20 height 20
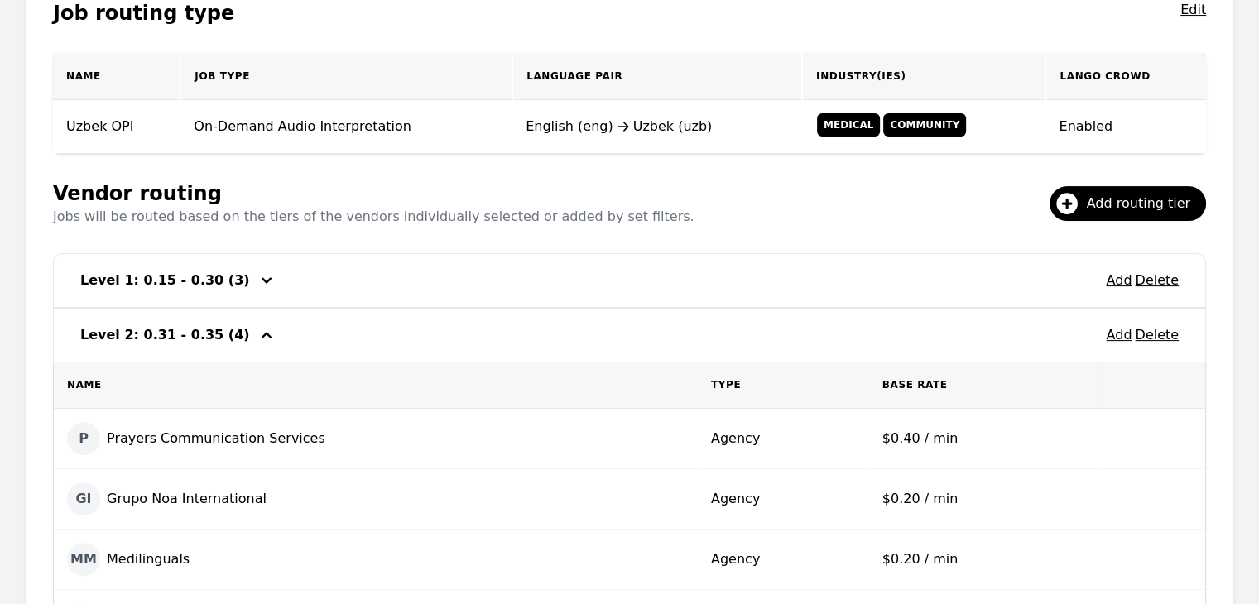
scroll to position [401, 0]
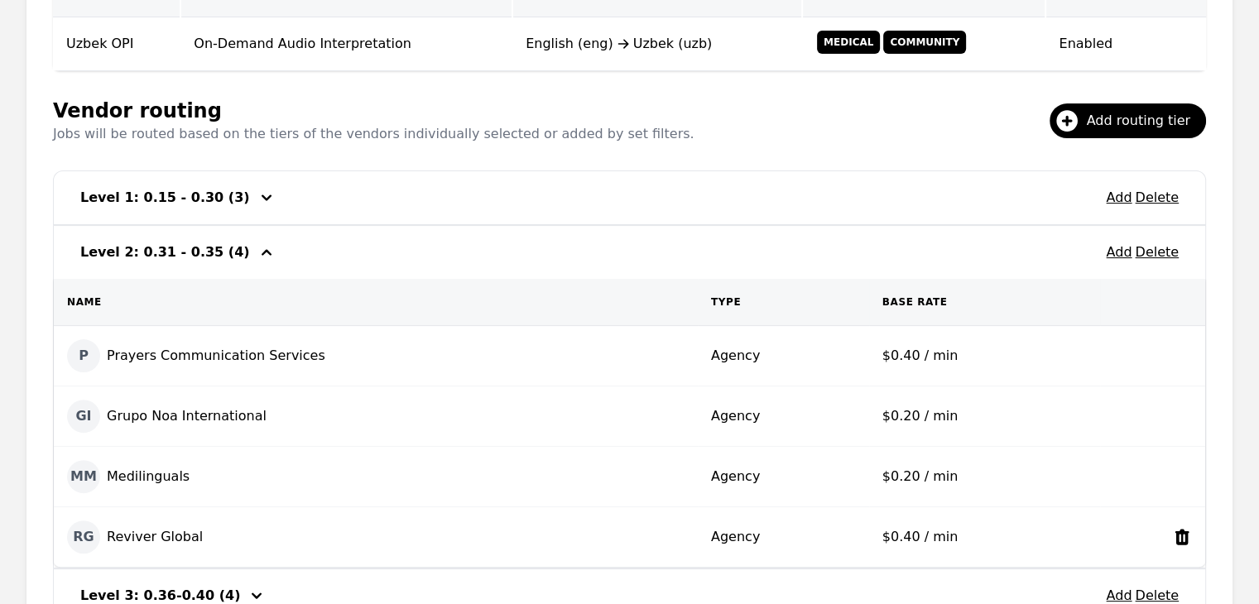
click at [1186, 541] on icon at bounding box center [1182, 537] width 20 height 20
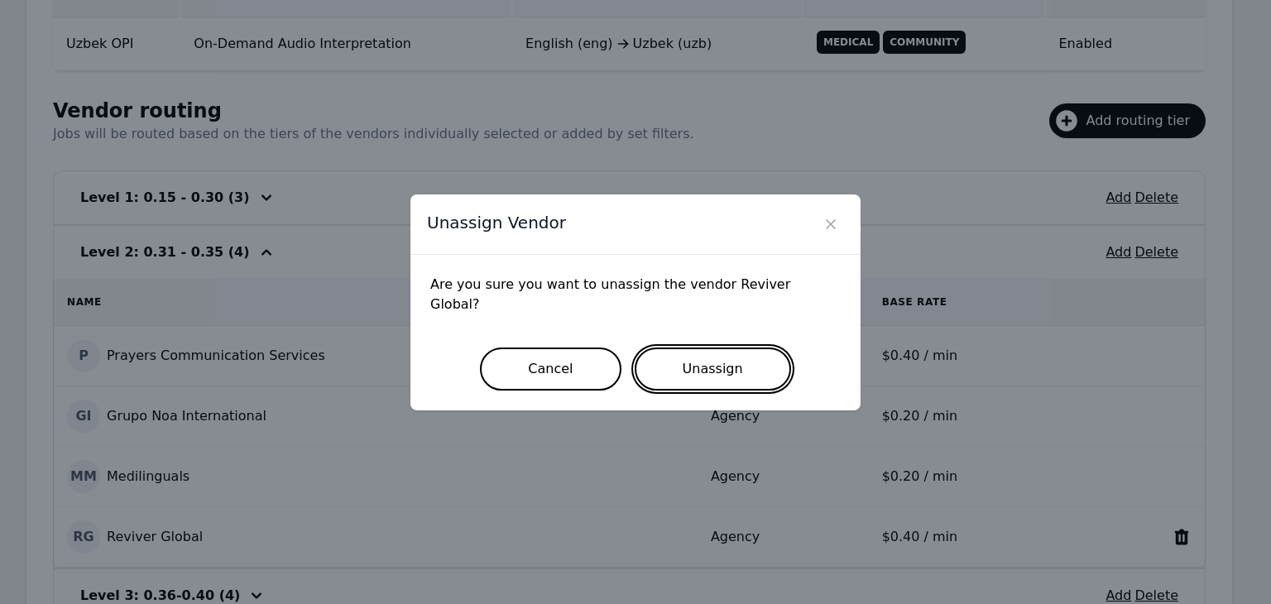
click at [698, 350] on button "Unassign" at bounding box center [713, 369] width 156 height 43
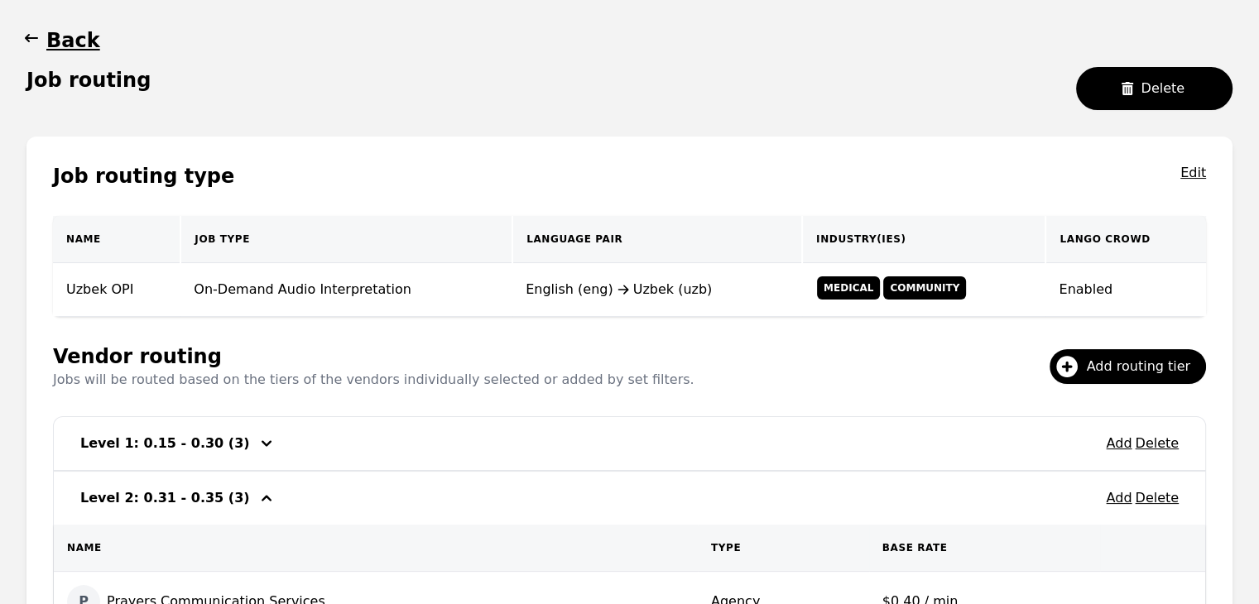
scroll to position [70, 0]
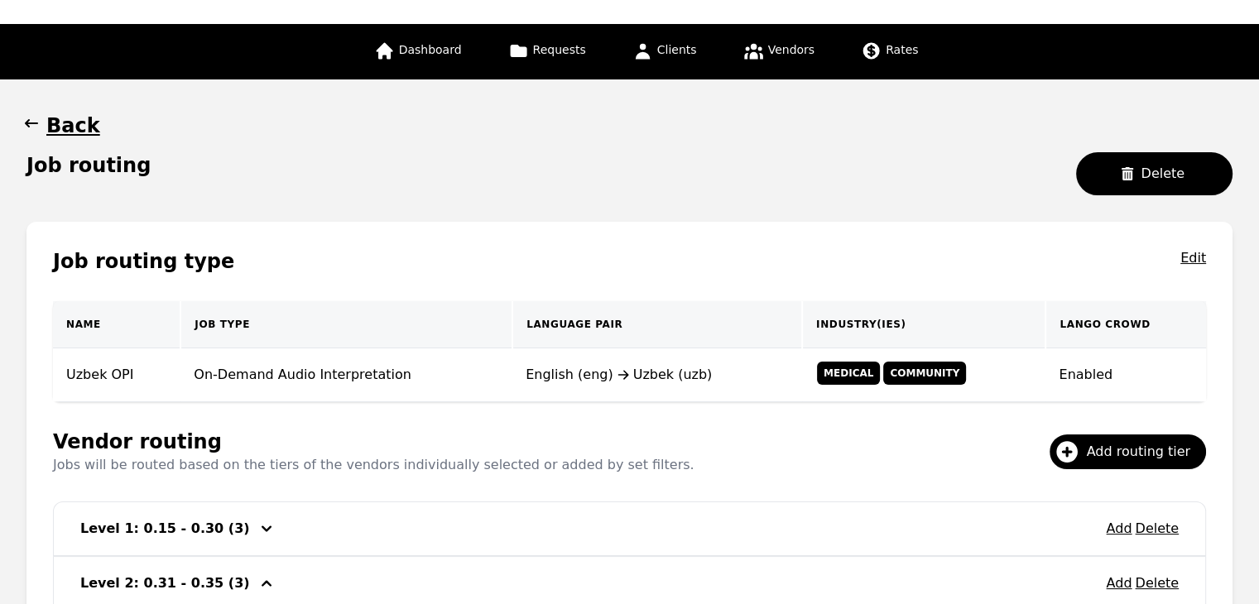
click at [305, 285] on div "Job routing type Edit Name Job Type Language Pair Industry(ies) Lango Crowd Uzb…" at bounding box center [629, 598] width 1206 height 753
click at [458, 56] on span "Dashboard" at bounding box center [430, 49] width 63 height 13
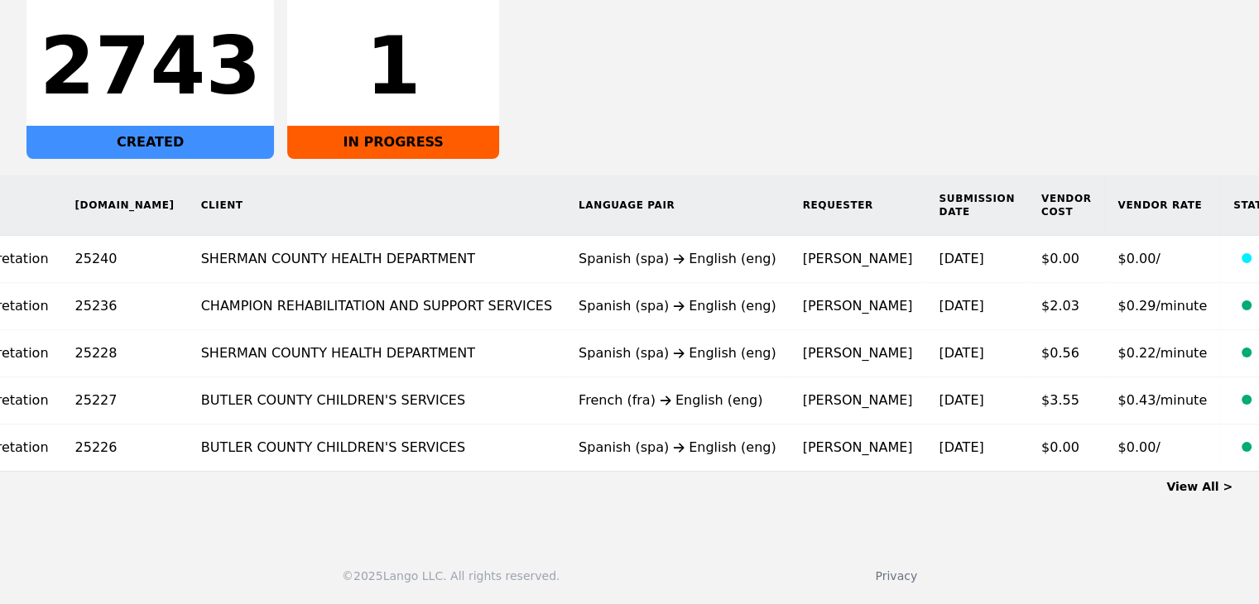
scroll to position [0, 220]
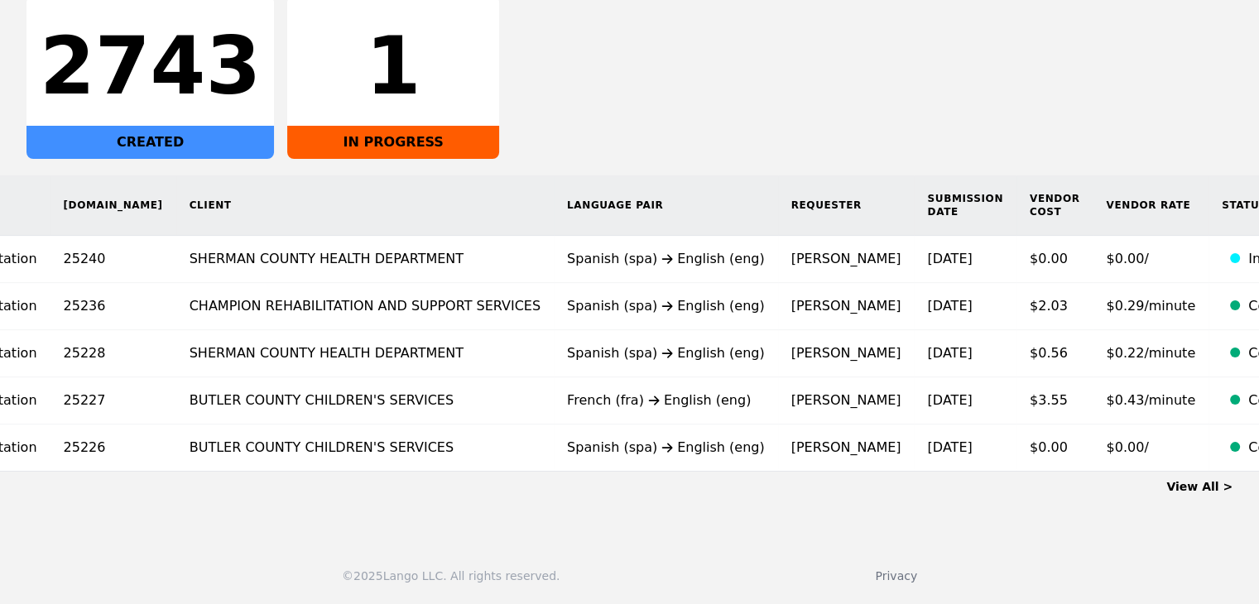
click at [1206, 487] on link "View All >" at bounding box center [1199, 486] width 66 height 13
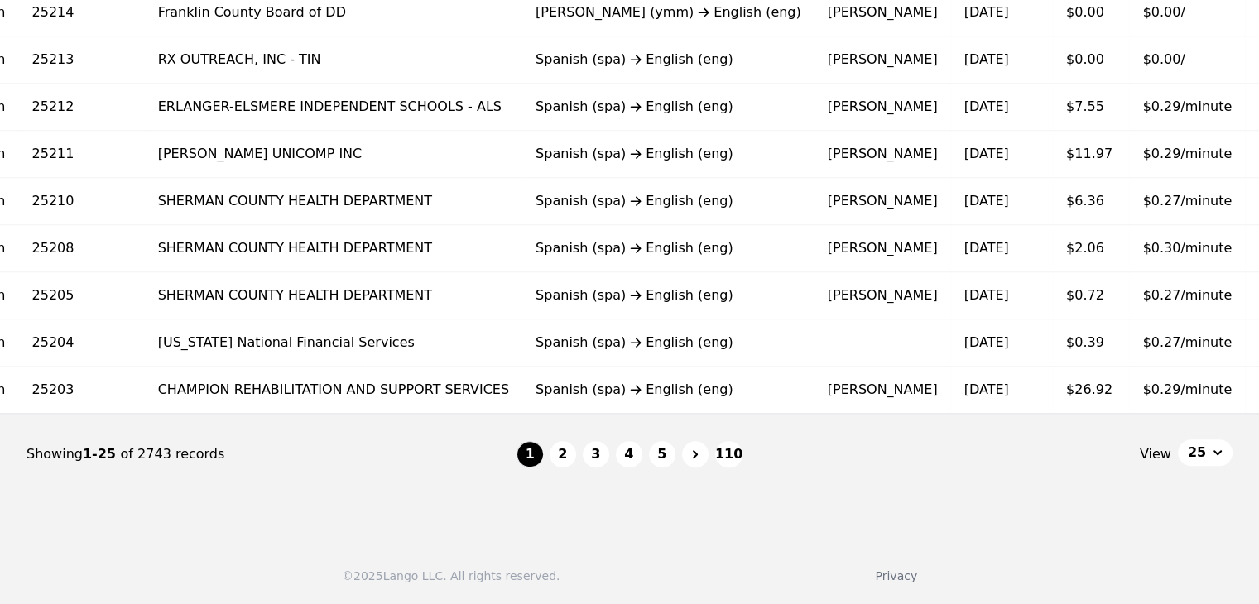
scroll to position [1108, 0]
click at [570, 453] on button "2" at bounding box center [562, 454] width 26 height 26
